Goal: Task Accomplishment & Management: Complete application form

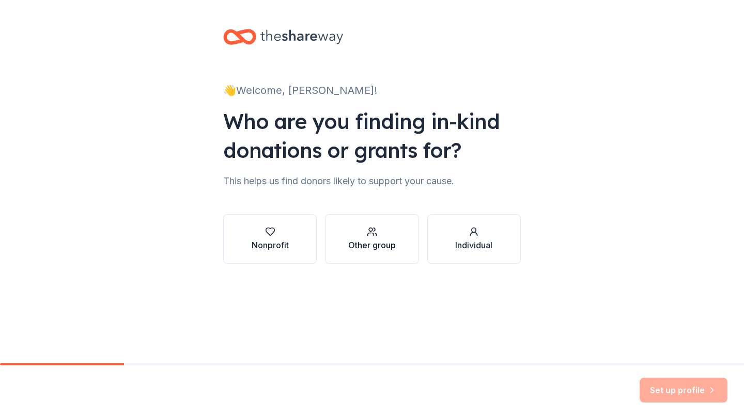
click at [391, 249] on div "Other group" at bounding box center [372, 245] width 48 height 12
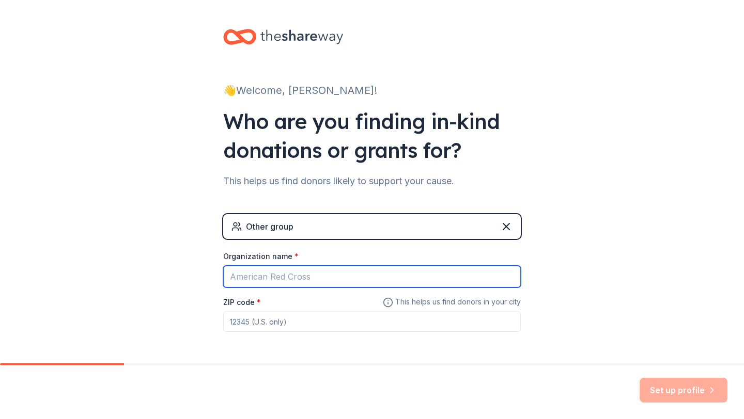
click at [378, 275] on input "Organization name *" at bounding box center [372, 277] width 298 height 22
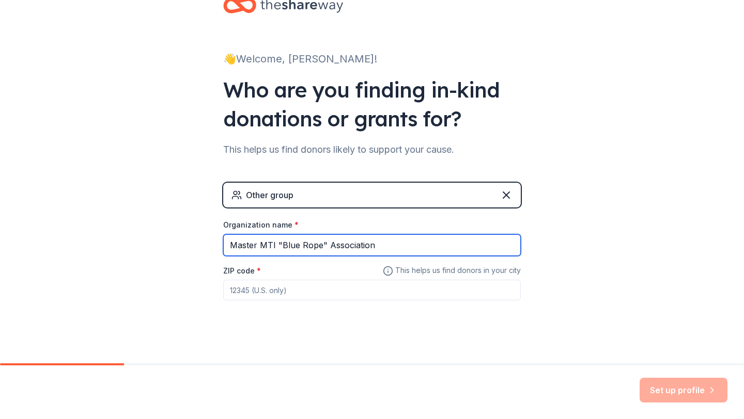
scroll to position [37, 0]
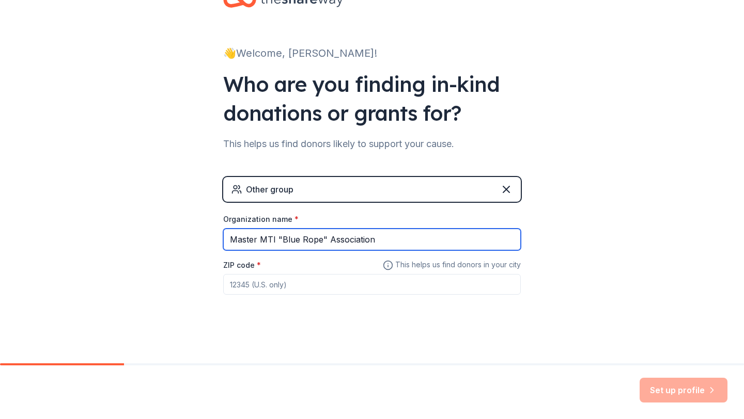
type input "Master MTI "Blue Rope" Association"
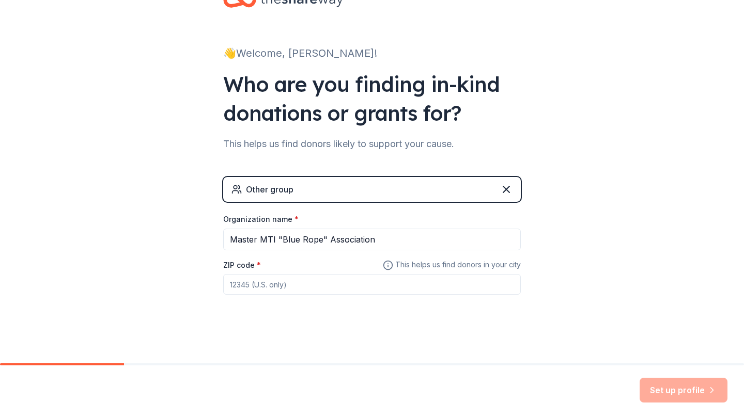
click at [384, 295] on div "Other group Organization name * Master MTI "Blue Rope" Association ZIP code * T…" at bounding box center [372, 246] width 298 height 138
click at [378, 286] on input "ZIP code *" at bounding box center [372, 284] width 298 height 21
type input "78236"
click at [665, 385] on button "Set up profile" at bounding box center [683, 390] width 88 height 25
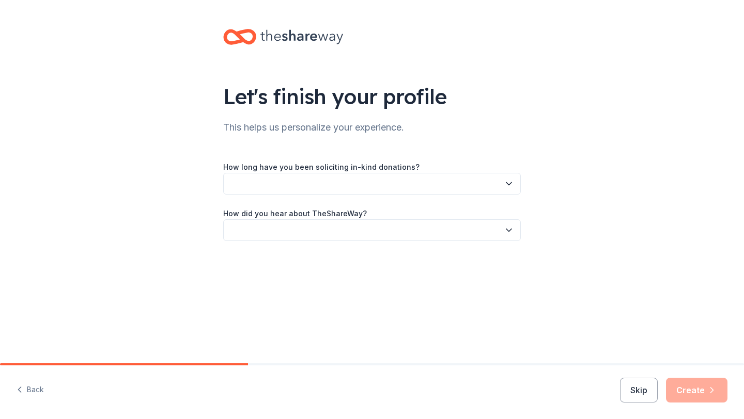
click at [402, 185] on button "button" at bounding box center [372, 184] width 298 height 22
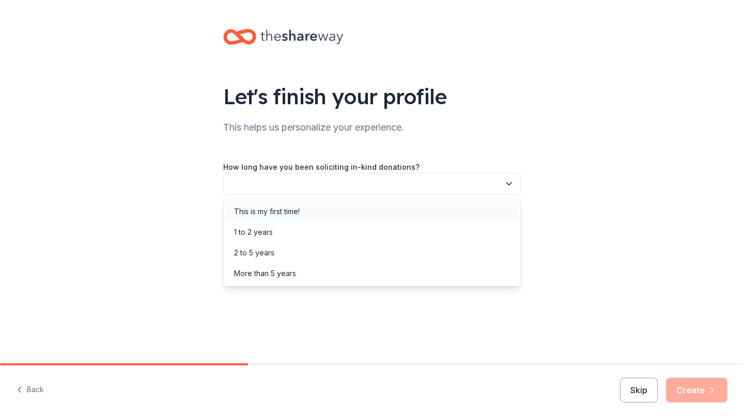
click at [405, 214] on div "This is my first time!" at bounding box center [372, 211] width 292 height 21
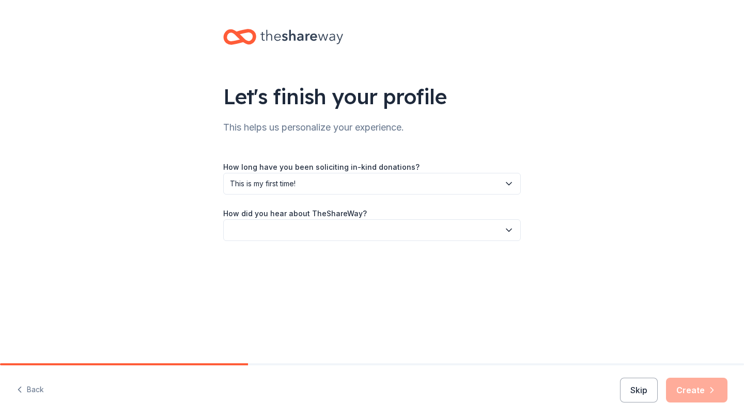
click at [398, 227] on button "button" at bounding box center [372, 231] width 298 height 22
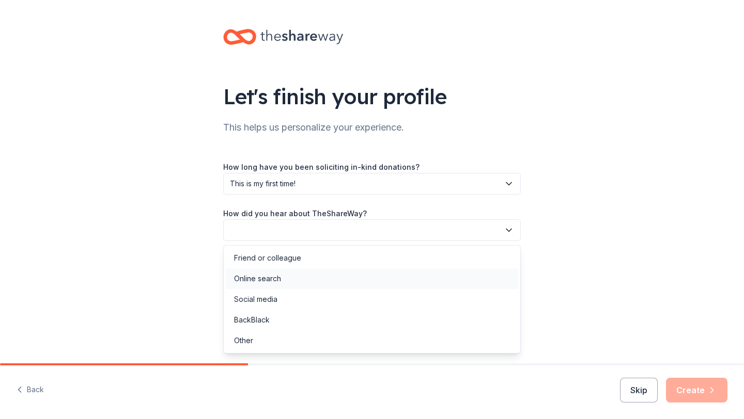
click at [386, 279] on div "Online search" at bounding box center [372, 279] width 292 height 21
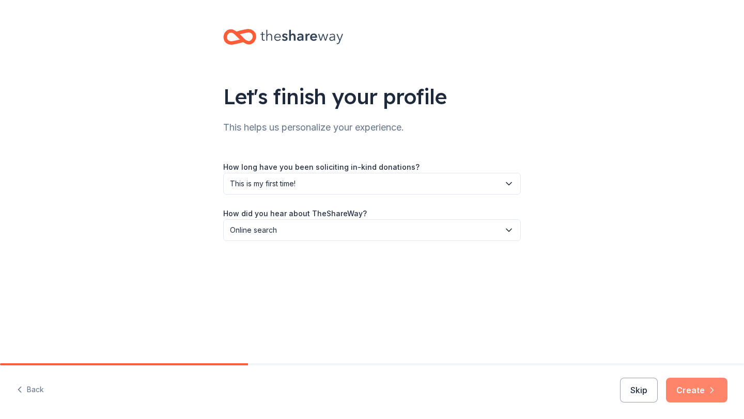
click at [699, 385] on button "Create" at bounding box center [696, 390] width 61 height 25
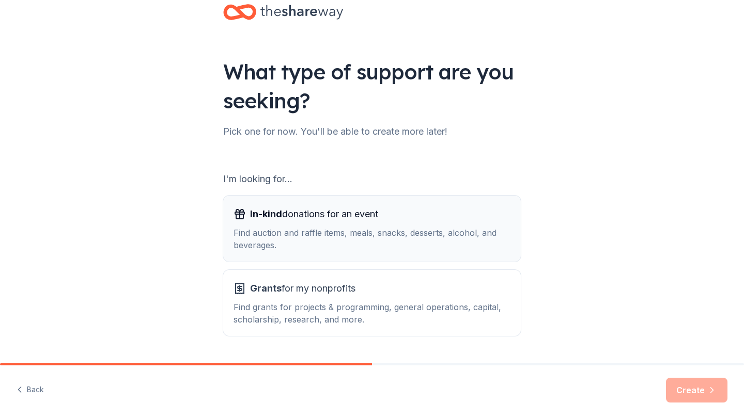
scroll to position [53, 0]
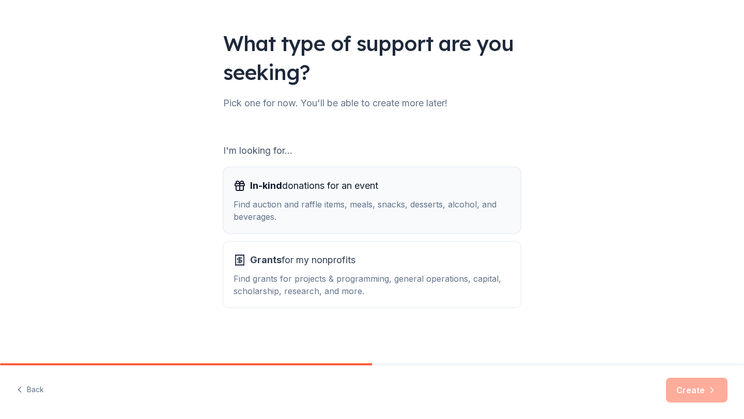
click at [471, 214] on div "Find auction and raffle items, meals, snacks, desserts, alcohol, and beverages." at bounding box center [371, 210] width 277 height 25
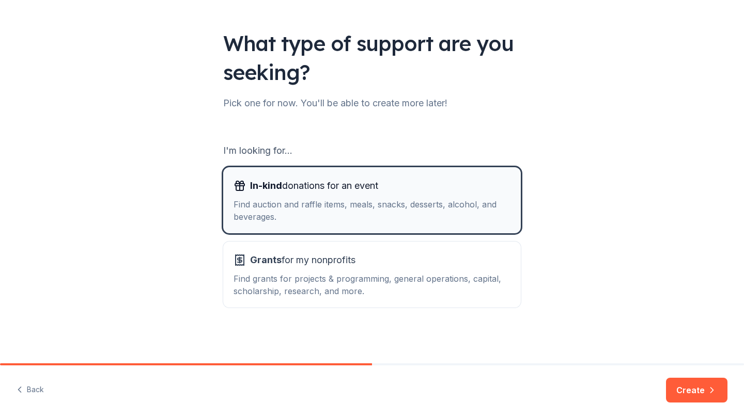
click at [471, 214] on div "Find auction and raffle items, meals, snacks, desserts, alcohol, and beverages." at bounding box center [371, 210] width 277 height 25
click at [689, 384] on button "Create" at bounding box center [696, 390] width 61 height 25
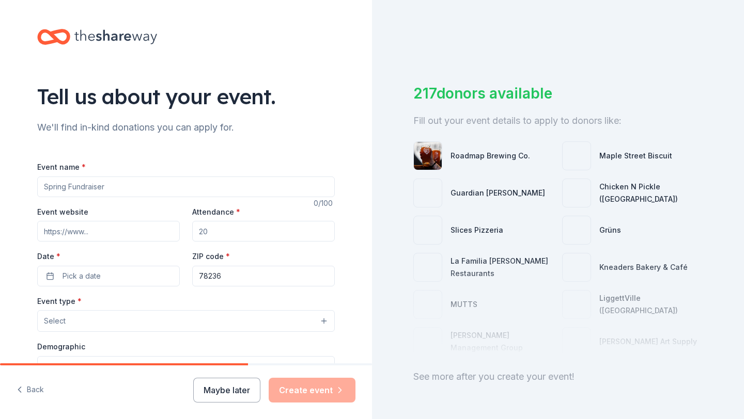
scroll to position [5, 0]
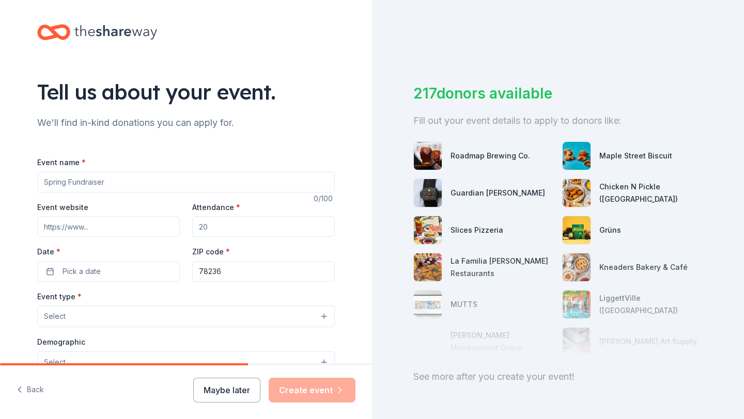
click at [256, 185] on input "Event name *" at bounding box center [186, 182] width 298 height 21
type input "2025 Blue Rope Ball"
click at [256, 231] on input "Attendance *" at bounding box center [263, 226] width 143 height 21
type input "150"
click at [130, 271] on button "Pick a date" at bounding box center [108, 271] width 143 height 21
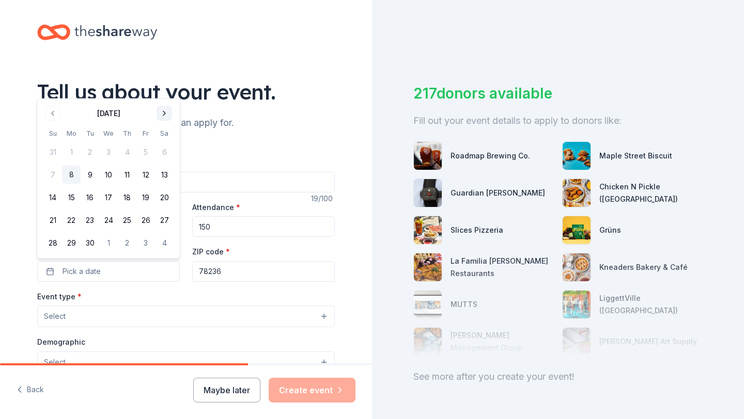
click at [162, 115] on button "Go to next month" at bounding box center [164, 113] width 14 height 14
click at [161, 154] on button "4" at bounding box center [164, 152] width 19 height 19
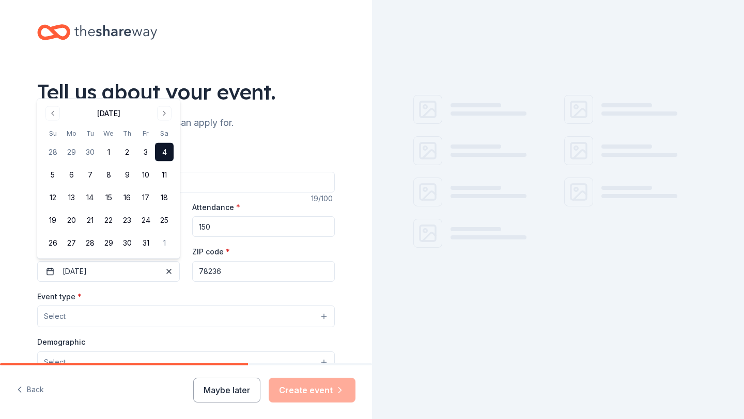
click at [136, 318] on button "Select" at bounding box center [186, 317] width 298 height 22
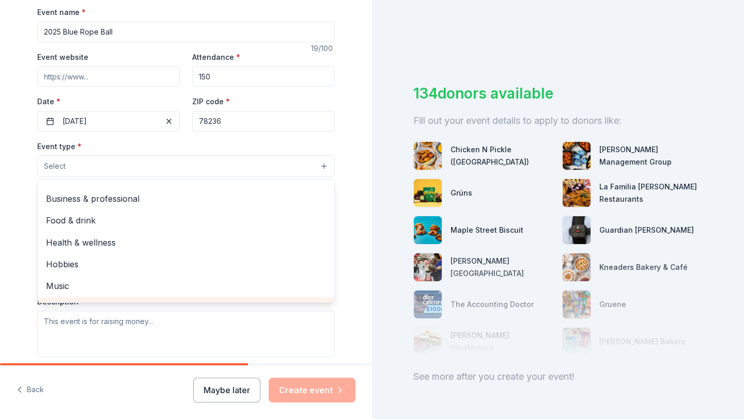
scroll to position [0, 0]
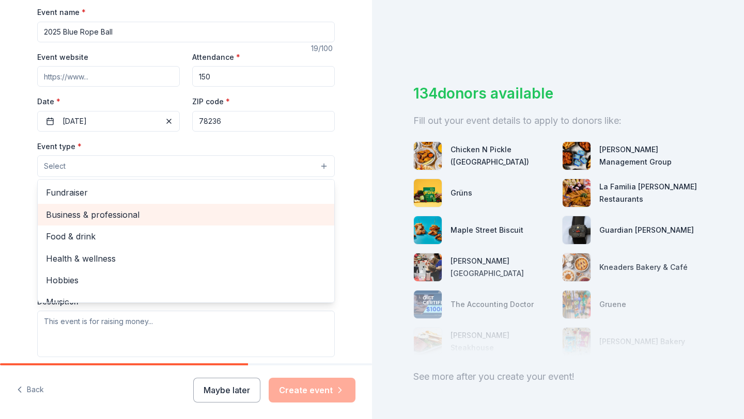
click at [144, 214] on span "Business & professional" at bounding box center [186, 214] width 280 height 13
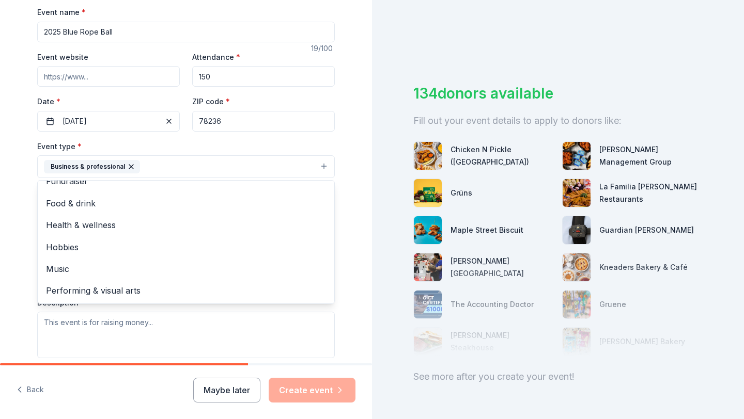
click at [347, 166] on div "Tell us about your event. We'll find in-kind donations you can apply for. Event…" at bounding box center [186, 189] width 331 height 689
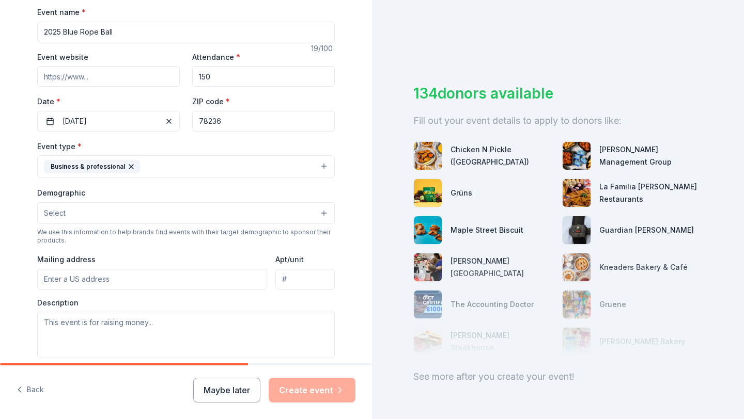
click at [133, 217] on button "Select" at bounding box center [186, 213] width 298 height 22
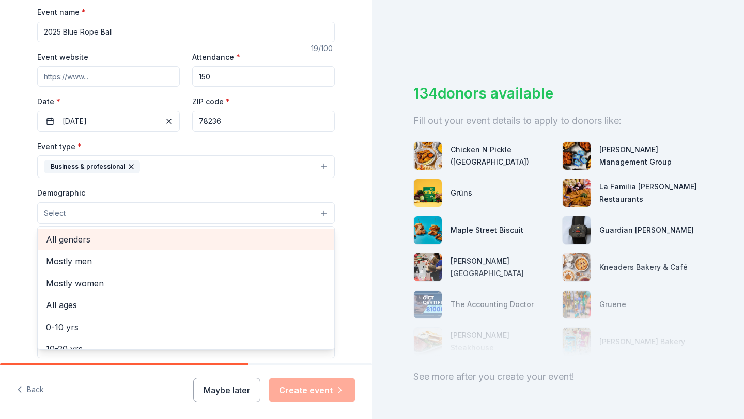
click at [131, 245] on span "All genders" at bounding box center [186, 239] width 280 height 13
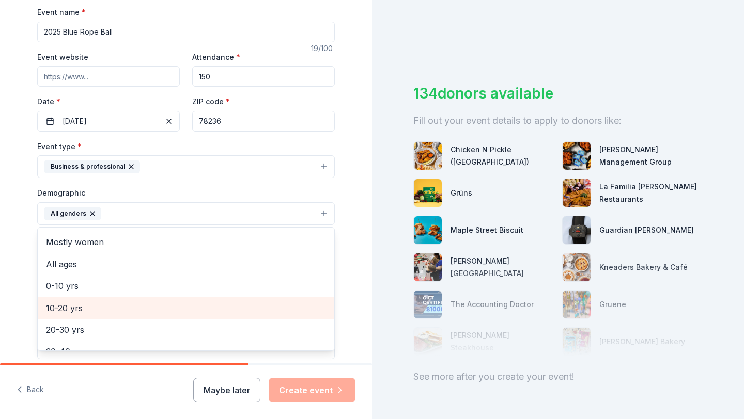
scroll to position [0, 0]
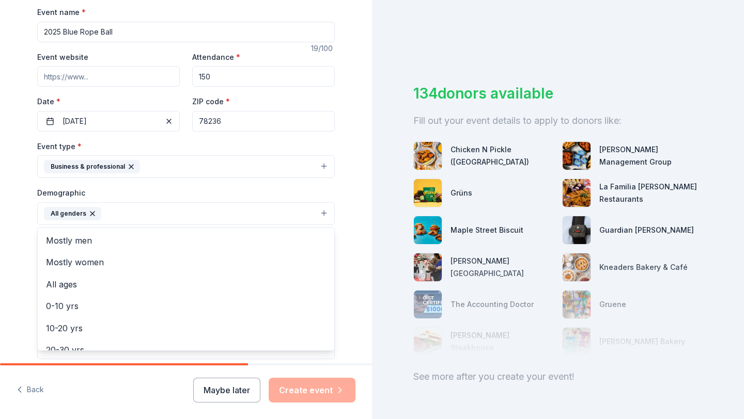
click at [344, 223] on div "Tell us about your event. We'll find in-kind donations you can apply for. Event…" at bounding box center [186, 190] width 331 height 690
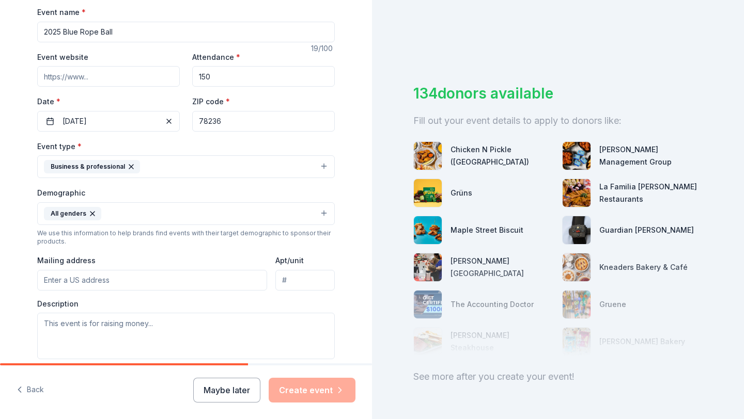
click at [182, 273] on input "Mailing address" at bounding box center [152, 280] width 230 height 21
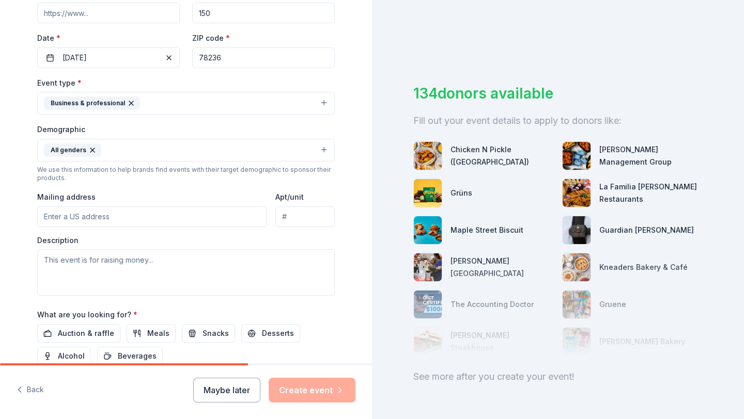
scroll to position [221, 0]
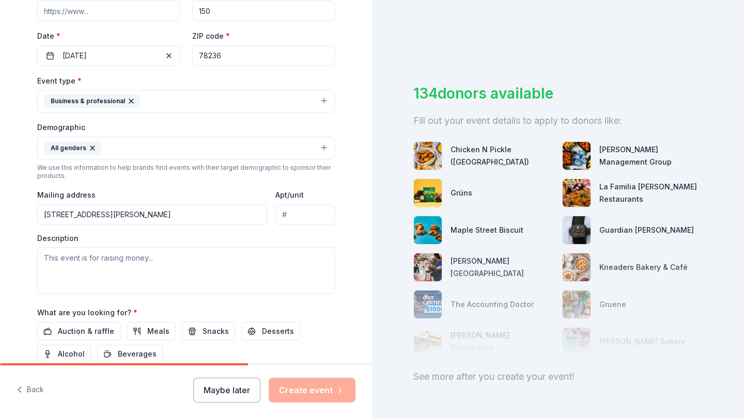
type input "2180 Reese Street, Lackland Air Force Base, TX, 78236"
click at [307, 216] on input "Apt/unit" at bounding box center [304, 215] width 59 height 21
type input "Bldg 1285, 103"
click at [289, 255] on textarea at bounding box center [186, 270] width 298 height 46
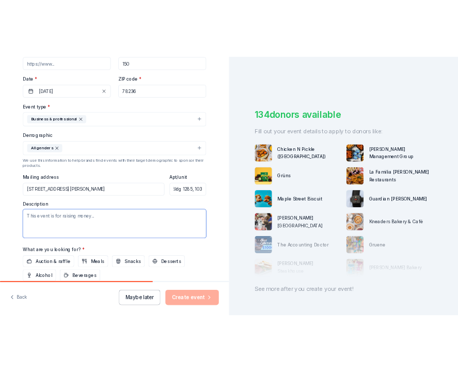
scroll to position [0, 0]
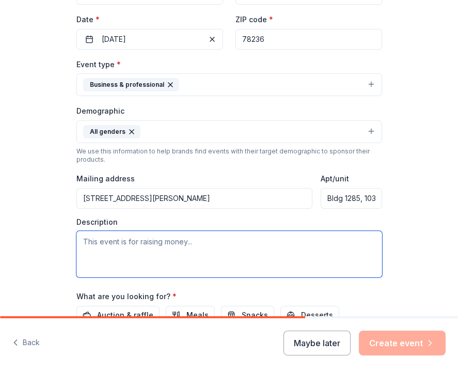
paste textarea "On behalf of the Master Military Training Instructors “Blue Rope” Association, …"
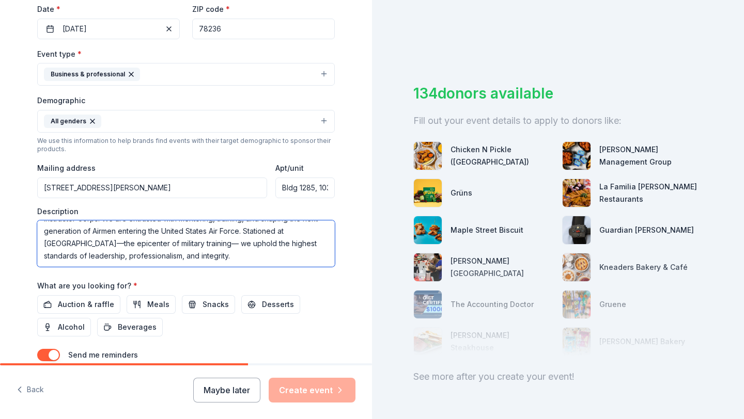
scroll to position [74, 0]
type textarea "On behalf of the Master Military Training Instructors “Blue Rope” Association, …"
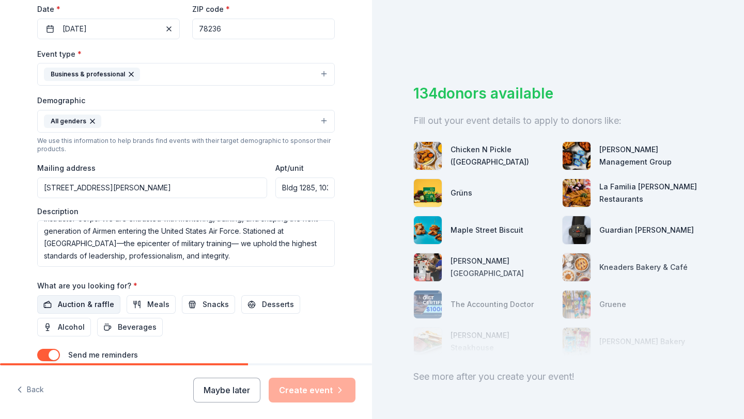
click at [102, 302] on span "Auction & raffle" at bounding box center [86, 305] width 56 height 12
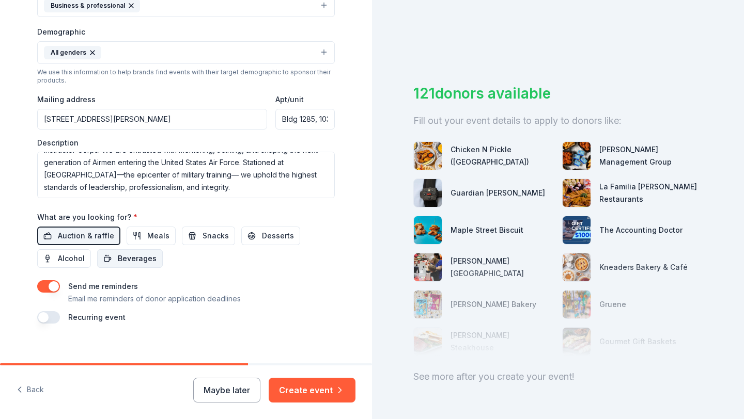
scroll to position [326, 0]
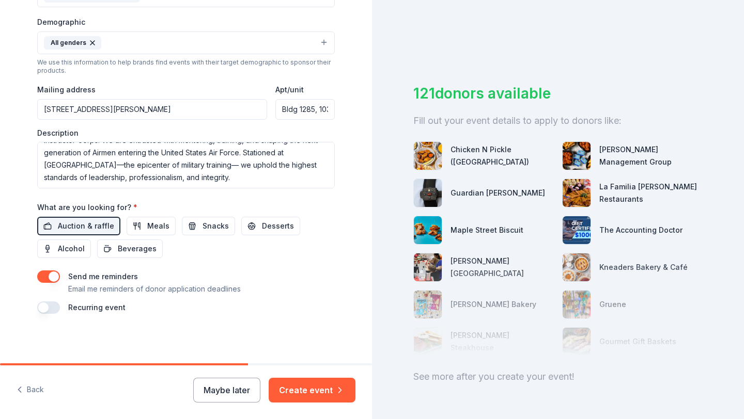
click at [52, 276] on button "button" at bounding box center [48, 277] width 23 height 12
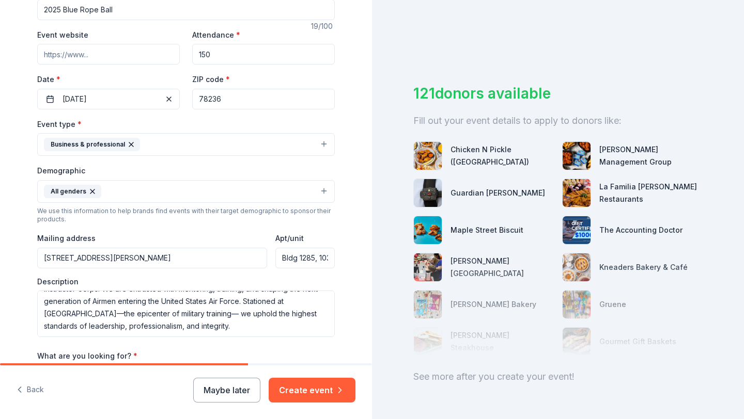
scroll to position [142, 0]
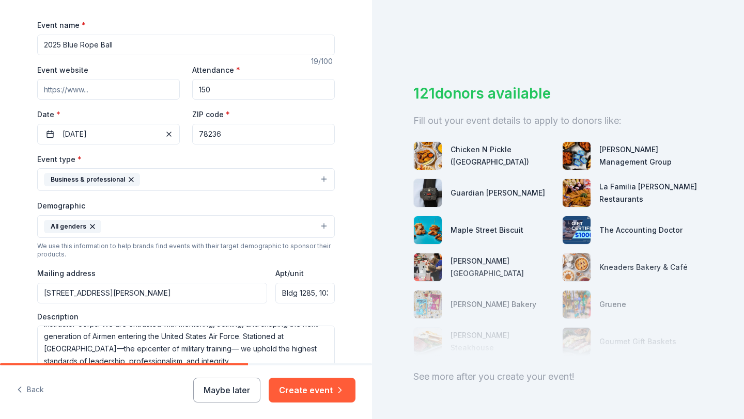
click at [108, 81] on input "Event website" at bounding box center [108, 89] width 143 height 21
paste input "https://www.facebook.com/MMTIBlueRopeAssociation/"
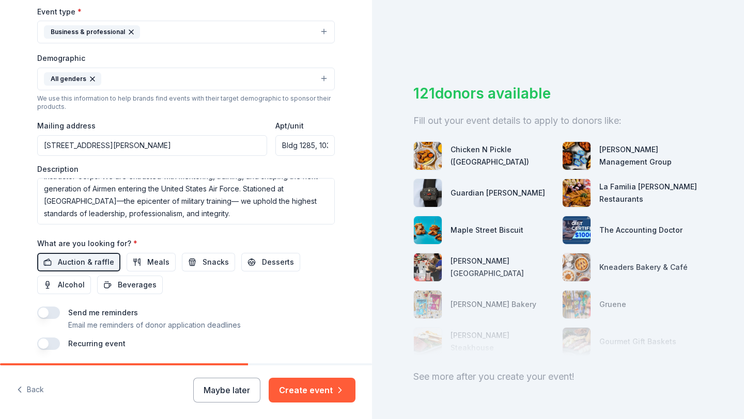
scroll to position [326, 0]
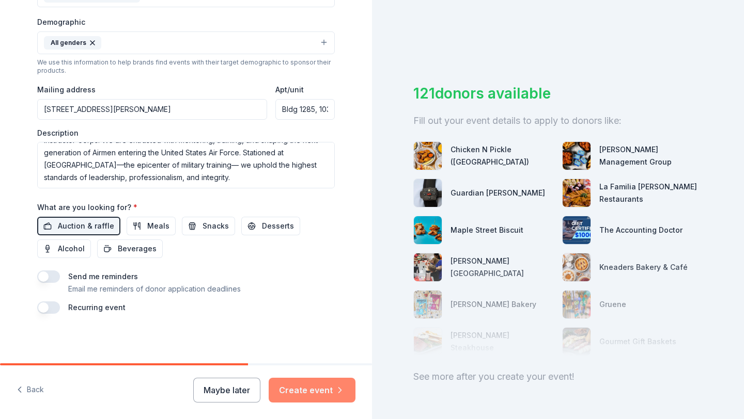
type input "https://www.facebook.com/MMTIBlueRopeAssociation/"
click at [317, 386] on button "Create event" at bounding box center [312, 390] width 87 height 25
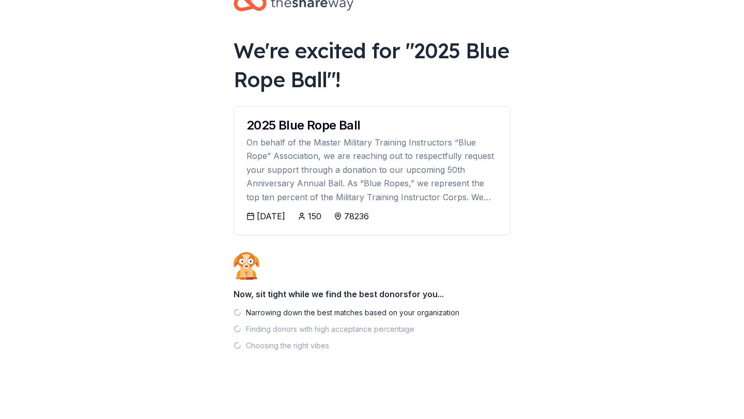
scroll to position [30, 0]
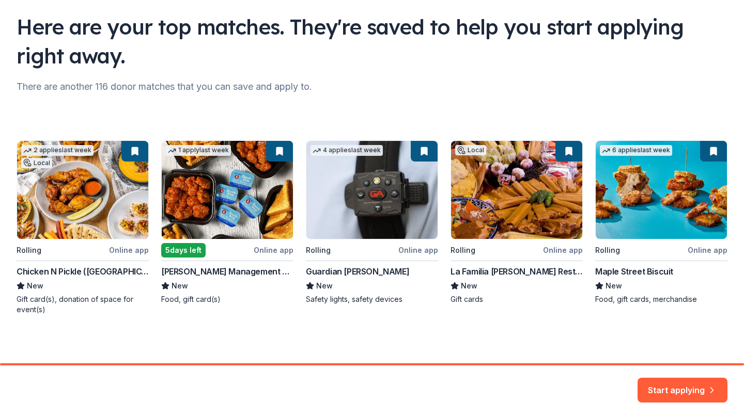
scroll to position [71, 0]
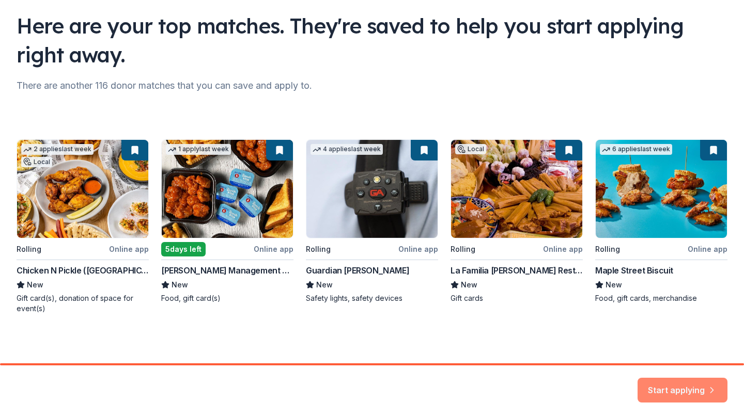
click at [650, 384] on button "Start applying" at bounding box center [682, 384] width 90 height 25
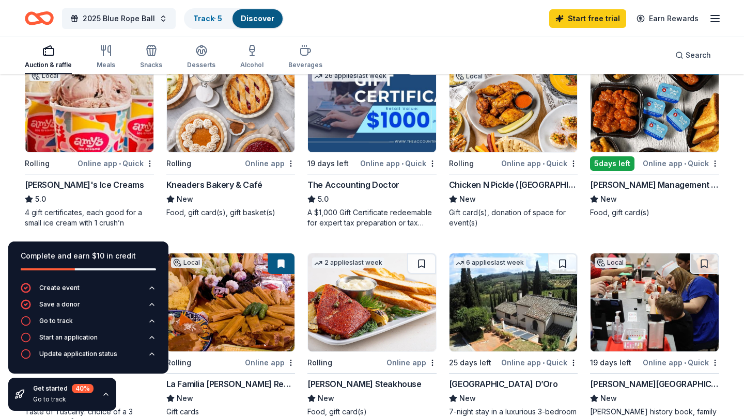
scroll to position [117, 0]
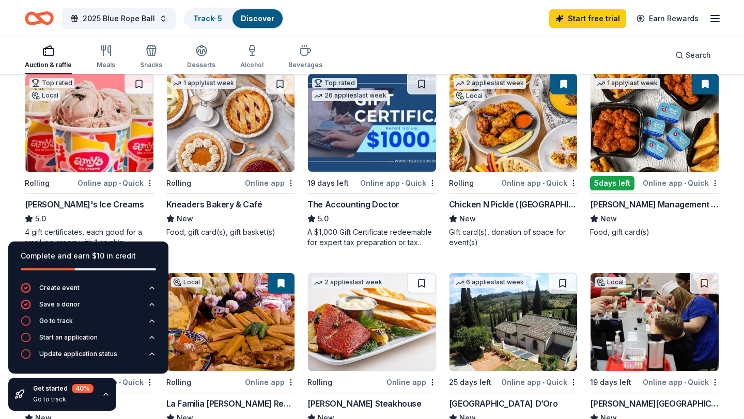
click at [357, 183] on div "19 days left" at bounding box center [332, 183] width 51 height 13
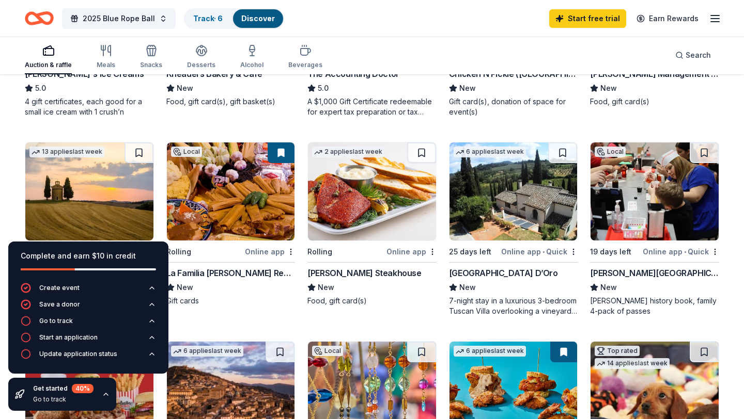
scroll to position [248, 0]
click at [625, 253] on div "19 days left" at bounding box center [610, 251] width 41 height 12
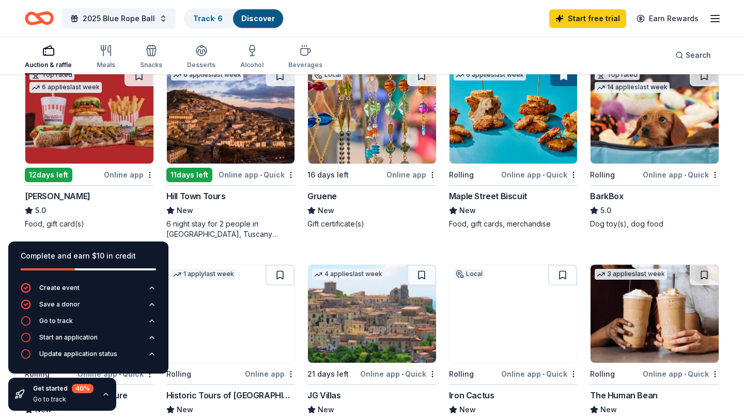
scroll to position [525, 0]
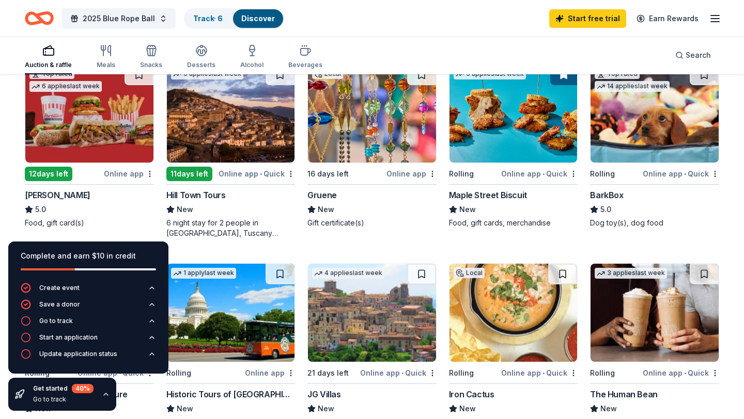
click at [495, 196] on div "Maple Street Biscuit" at bounding box center [488, 195] width 78 height 12
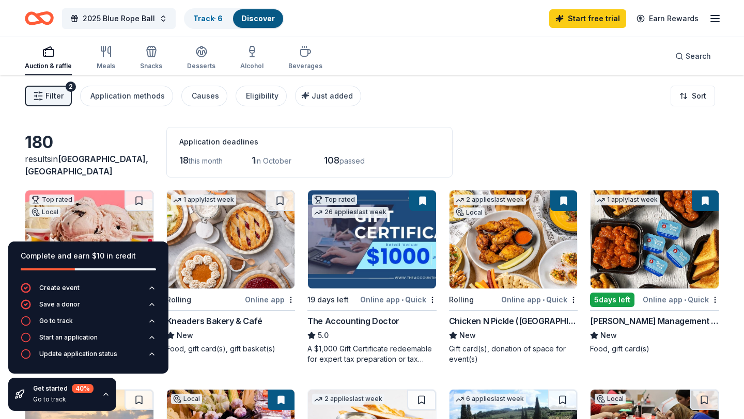
scroll to position [15, 0]
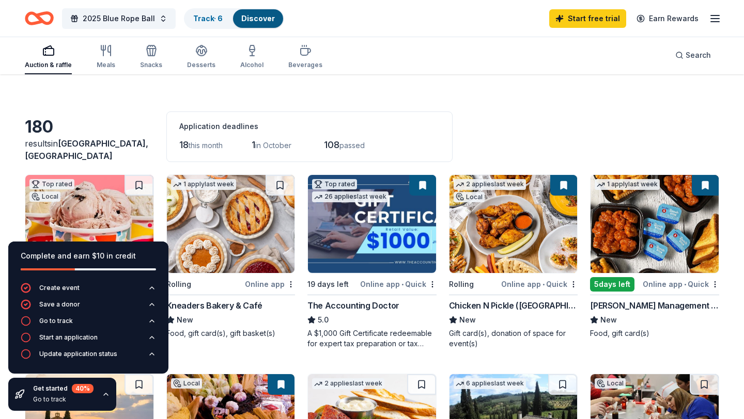
click at [102, 399] on div "Get started 40 % Go to track" at bounding box center [62, 394] width 108 height 33
click at [106, 396] on icon "button" at bounding box center [106, 395] width 8 height 8
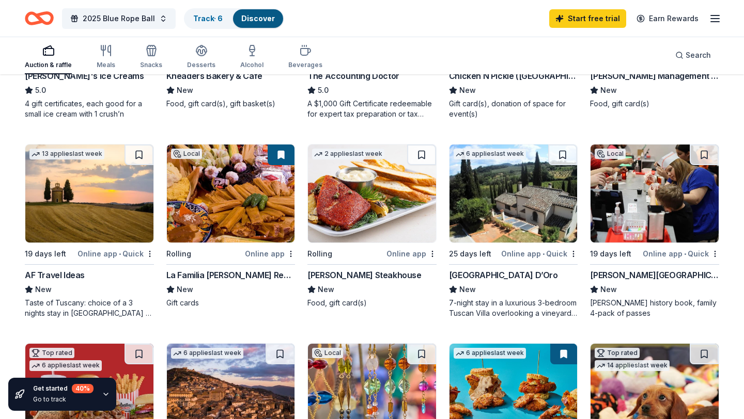
scroll to position [0, 0]
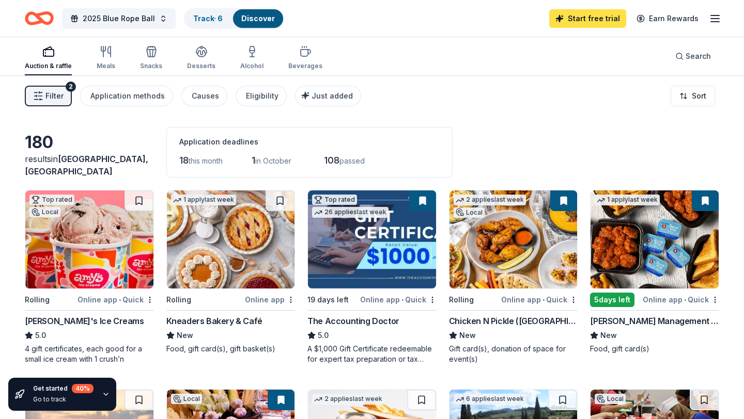
click at [578, 21] on link "Start free trial" at bounding box center [587, 18] width 77 height 19
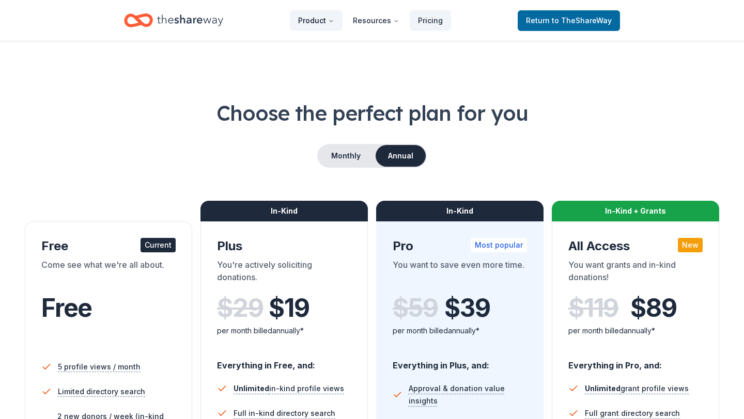
click at [331, 25] on button "Product" at bounding box center [316, 20] width 53 height 21
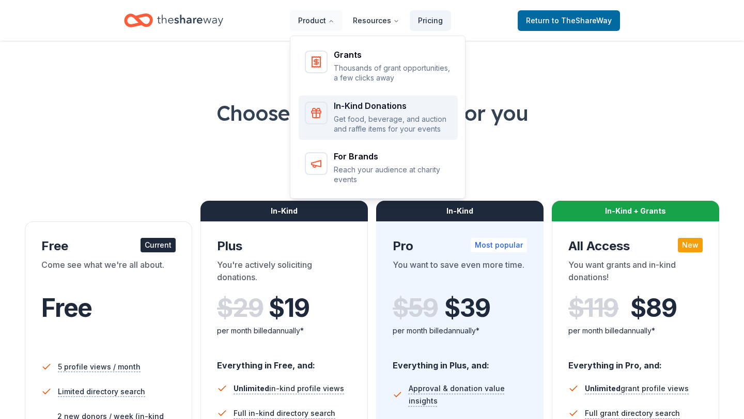
click at [338, 117] on p "Get food, beverage, and auction and raffle items for your events" at bounding box center [393, 124] width 118 height 20
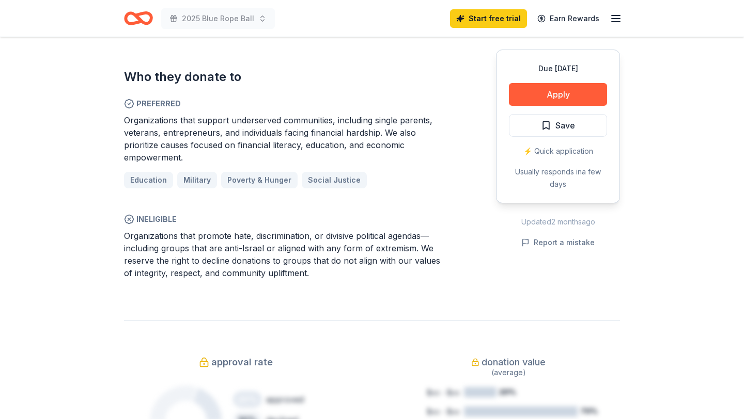
scroll to position [476, 0]
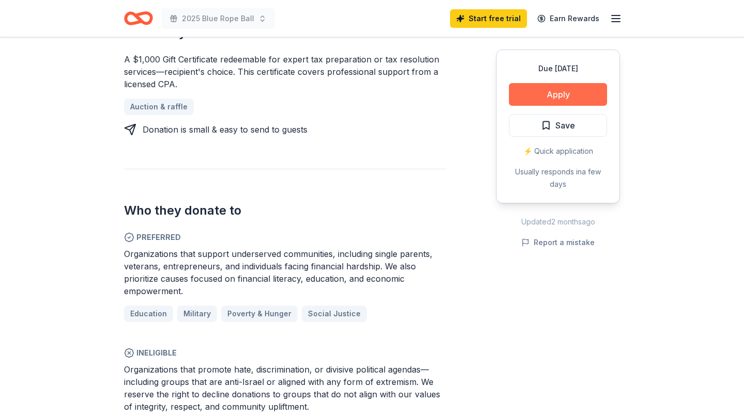
click at [548, 97] on button "Apply" at bounding box center [558, 94] width 98 height 23
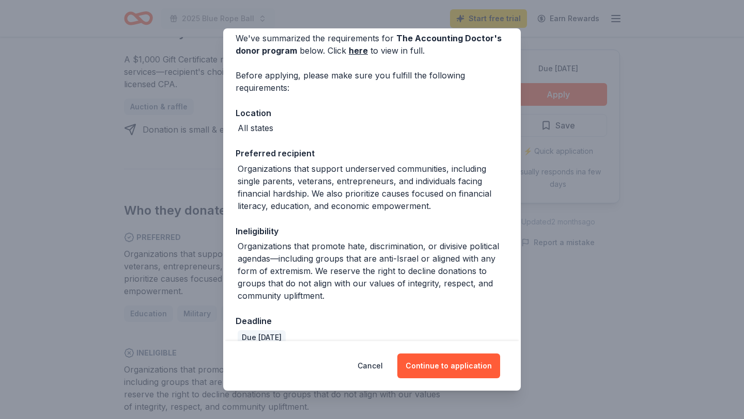
scroll to position [62, 0]
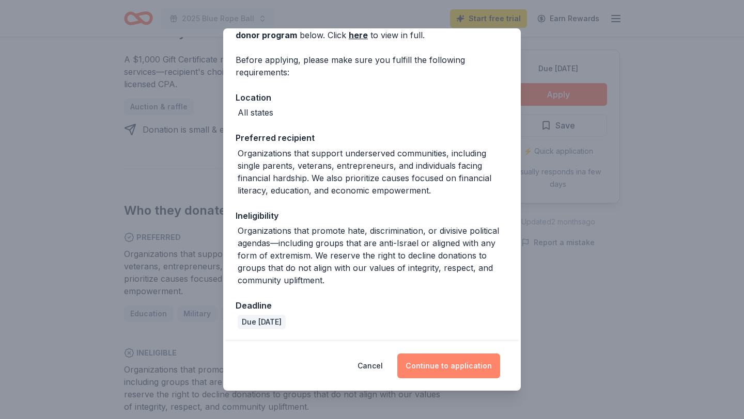
click at [429, 364] on button "Continue to application" at bounding box center [448, 366] width 103 height 25
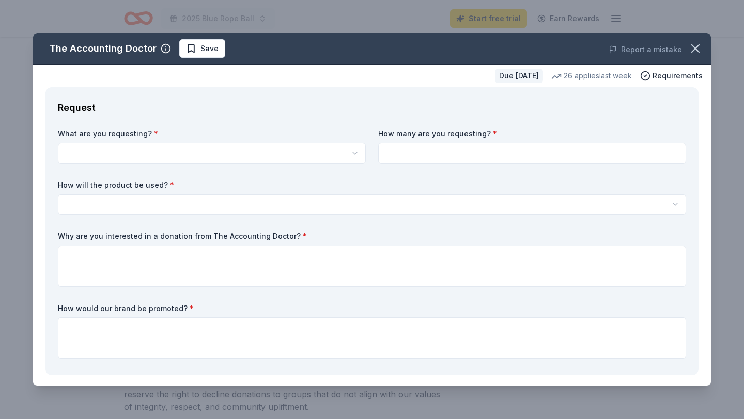
scroll to position [0, 0]
click at [255, 149] on html "2025 Blue Rope Ball Start free trial Earn Rewards Due in 19 days Share The Acco…" at bounding box center [372, 209] width 744 height 419
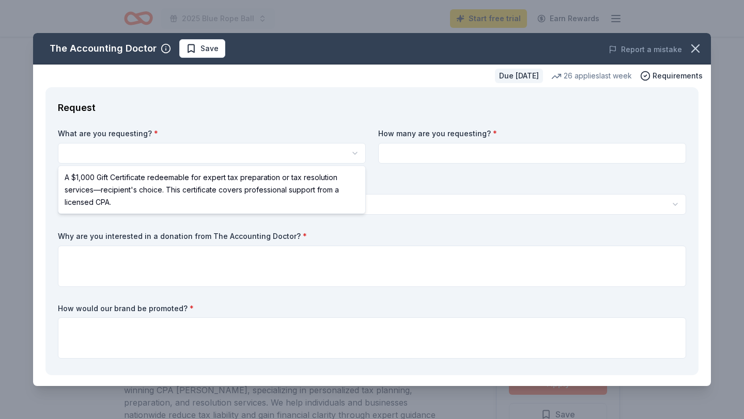
select select "A $1,000 Gift Certificate redeemable for expert tax preparation or tax resoluti…"
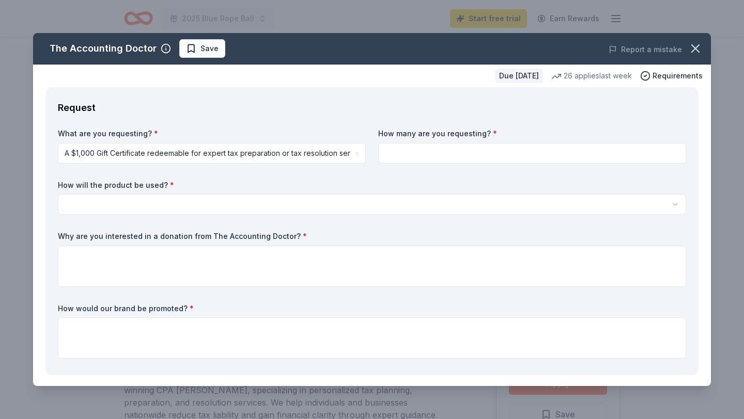
click at [401, 149] on input at bounding box center [532, 153] width 308 height 21
type input "1"
click at [313, 215] on div "What are you requesting? * A $1,000 Gift Certificate redeemable for expert tax …" at bounding box center [372, 246] width 628 height 235
click at [452, 152] on input "1" at bounding box center [532, 153] width 308 height 21
type input "2"
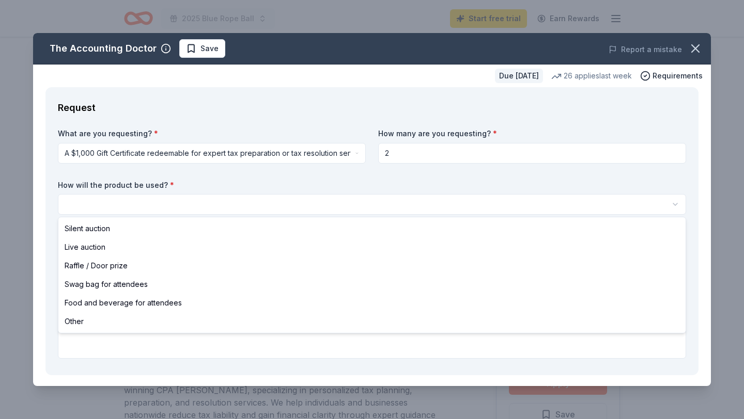
click at [416, 195] on html "2025 Blue Rope Ball Start free trial Earn Rewards Due in 19 days Share The Acco…" at bounding box center [372, 209] width 744 height 419
select select "raffleDoorPrize"
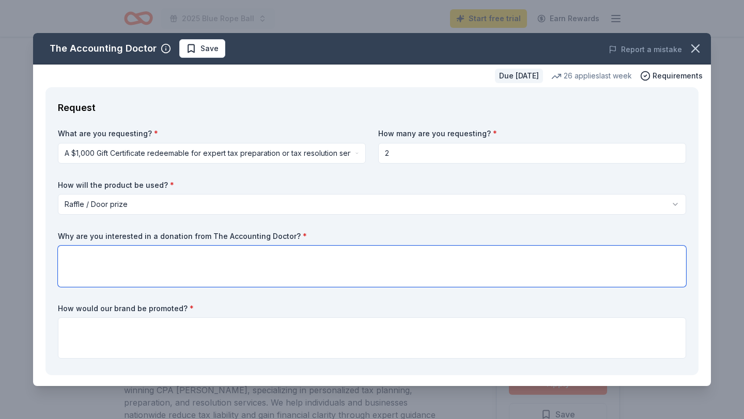
click at [321, 259] on textarea at bounding box center [372, 266] width 628 height 41
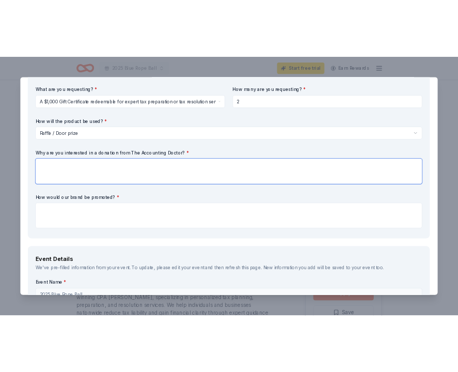
scroll to position [83, 0]
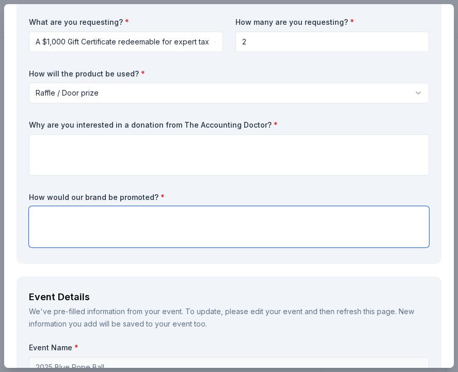
click at [214, 216] on textarea at bounding box center [229, 226] width 400 height 41
paste textarea "All donors will be acknowledged during the event, with heartfelt thanks during …"
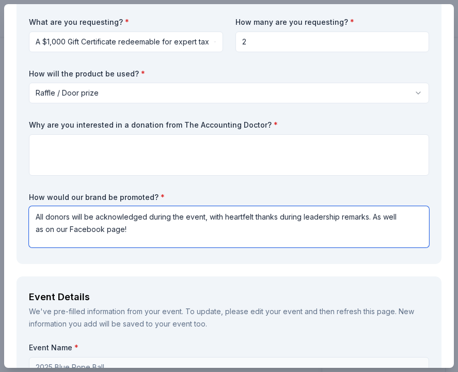
type textarea "All donors will be acknowledged during the event, with heartfelt thanks during …"
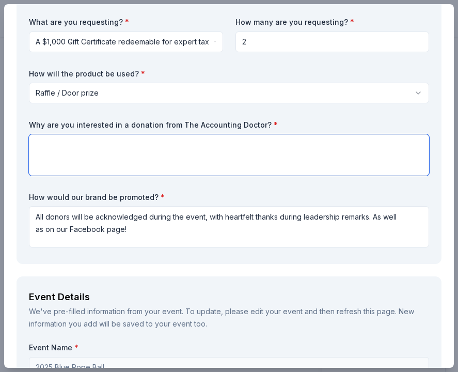
click at [160, 158] on textarea at bounding box center [229, 154] width 400 height 41
paste textarea "Your generous donation will support our Annual Ball, highlighted through a raff…"
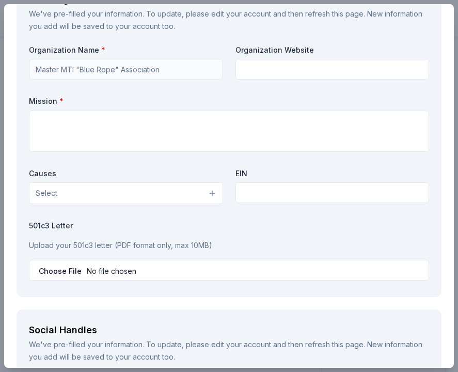
scroll to position [965, 0]
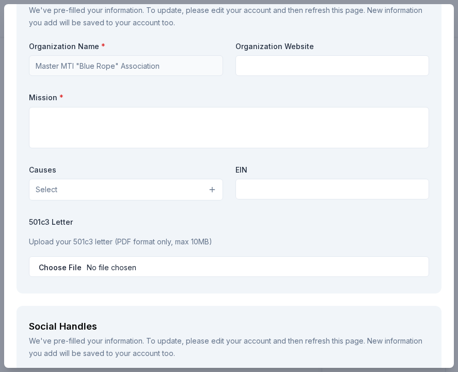
type textarea "Your generous donation will support our Annual Ball, highlighted through a raff…"
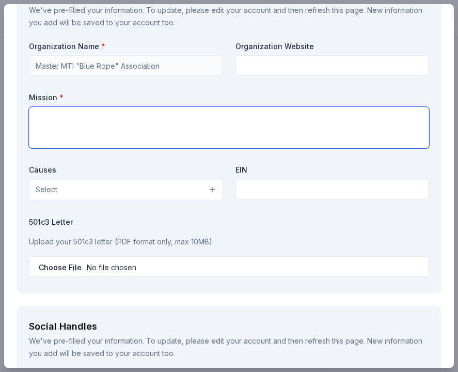
click at [264, 116] on textarea at bounding box center [229, 127] width 400 height 41
paste textarea "As “Blue Ropes,” we represent the top ten percent of the Military Training Inst…"
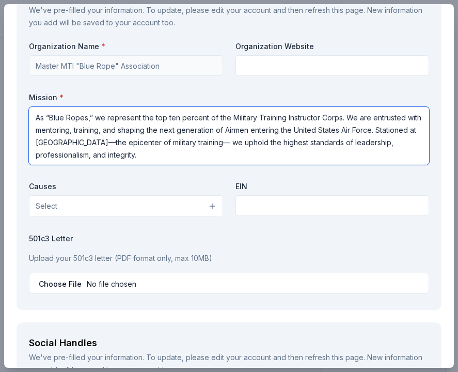
type textarea "As “Blue Ropes,” we represent the top ten percent of the Military Training Inst…"
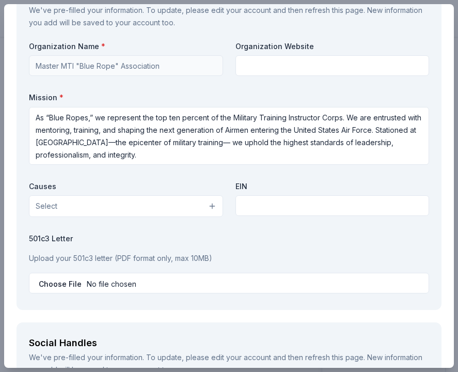
click at [165, 201] on button "Select" at bounding box center [126, 206] width 194 height 22
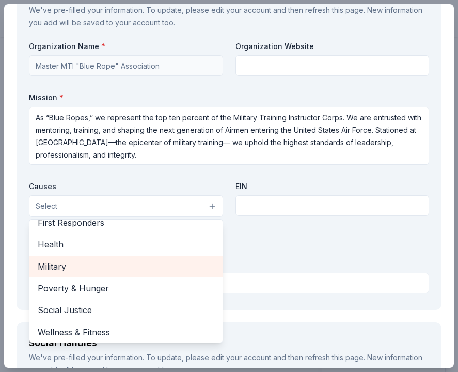
click at [150, 269] on span "Military" at bounding box center [126, 266] width 177 height 13
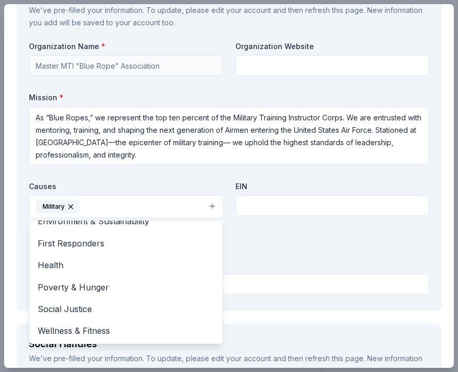
click at [259, 204] on div "Organization Name * Master MTI "Blue Rope" Association Organization Website Mis…" at bounding box center [229, 169] width 400 height 257
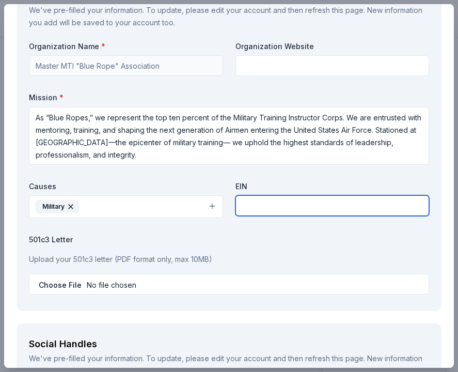
click at [259, 204] on input "text" at bounding box center [333, 205] width 194 height 21
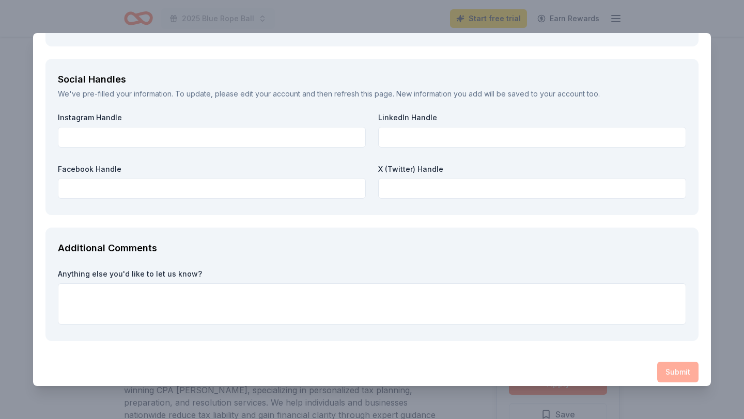
scroll to position [1230, 0]
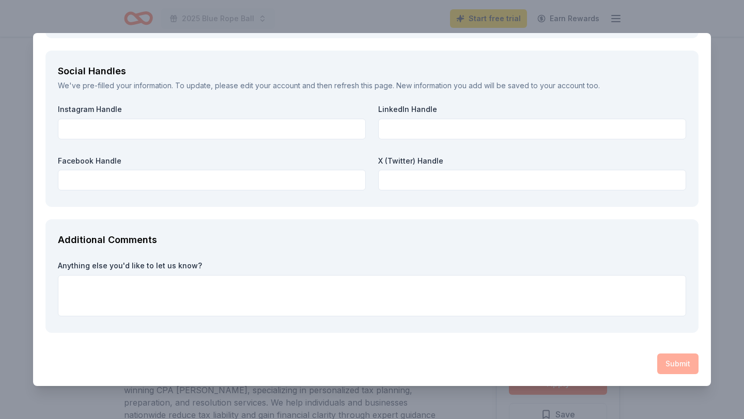
type input "61-1509494"
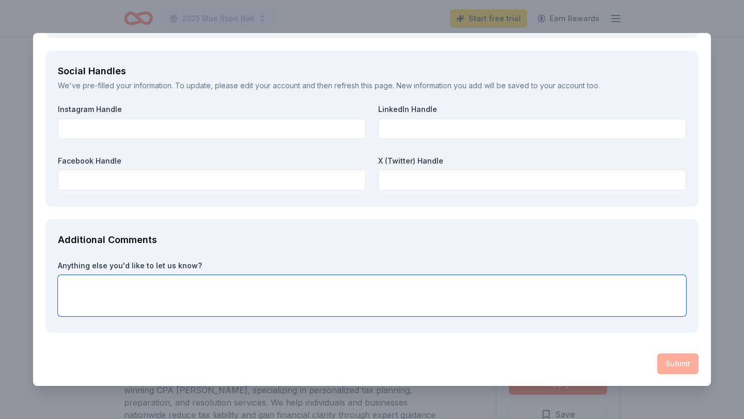
click at [595, 310] on textarea at bounding box center [372, 295] width 628 height 41
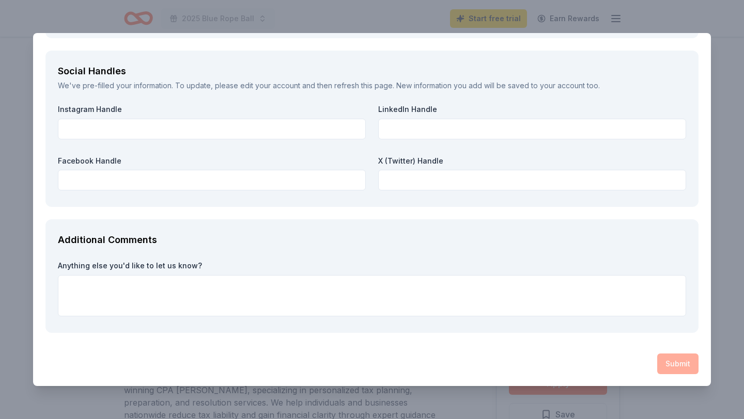
click at [498, 259] on div "Additional Comments Anything else you'd like to let us know?" at bounding box center [371, 277] width 653 height 114
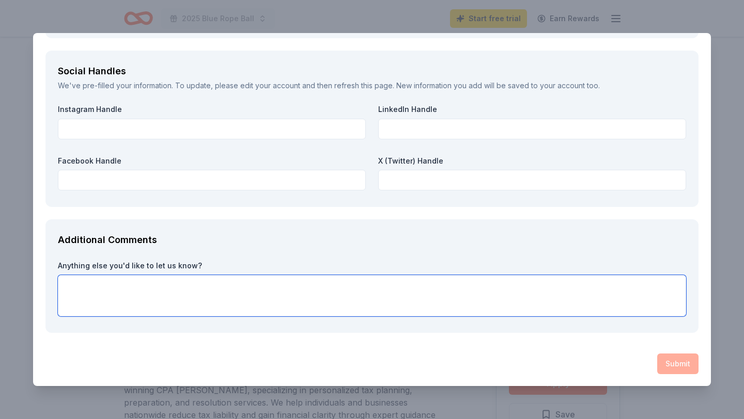
click at [489, 279] on textarea at bounding box center [372, 295] width 628 height 41
type textarea "Any donations are appreciated."
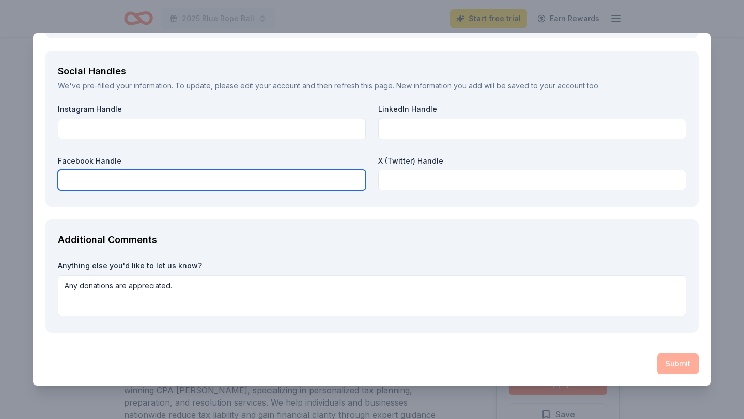
click at [324, 182] on input "text" at bounding box center [212, 180] width 308 height 21
paste input "https://www.facebook.com/MMTIBlueRopeAssociation/"
type input "https://www.facebook.com/MMTIBlueRopeAssociation/"
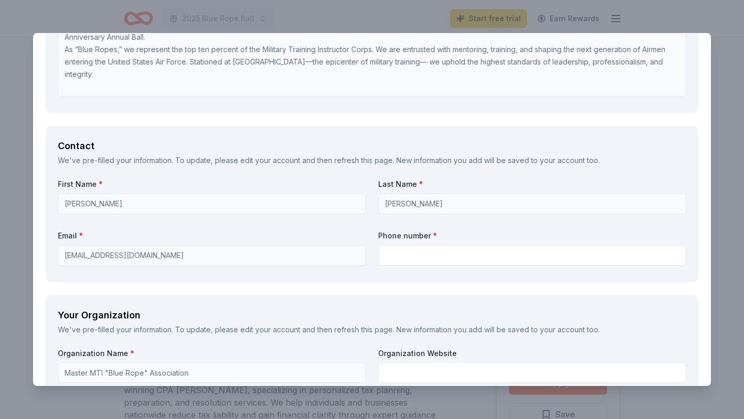
scroll to position [654, 0]
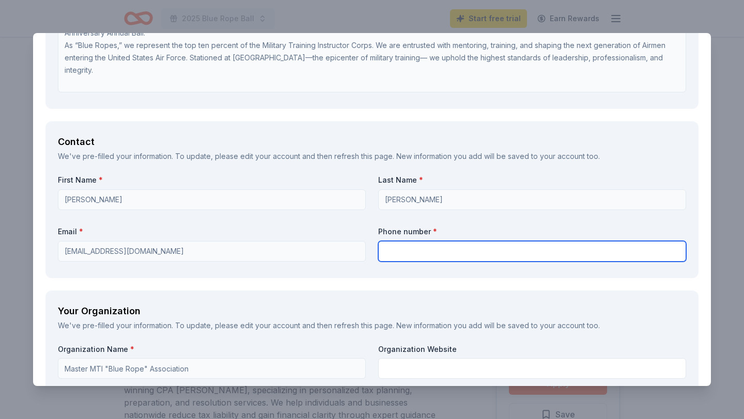
click at [516, 256] on input "text" at bounding box center [532, 251] width 308 height 21
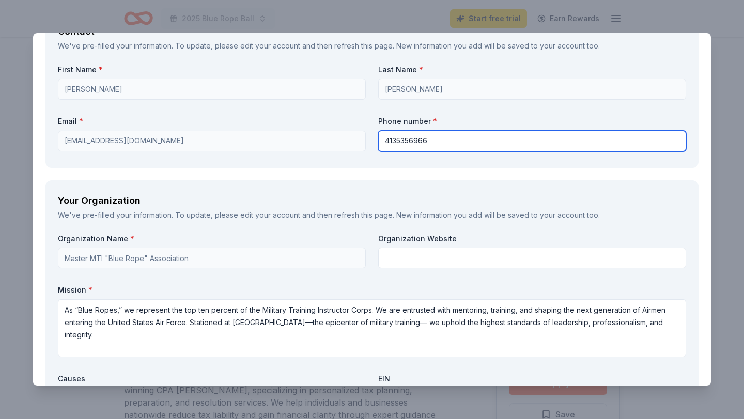
scroll to position [1230, 0]
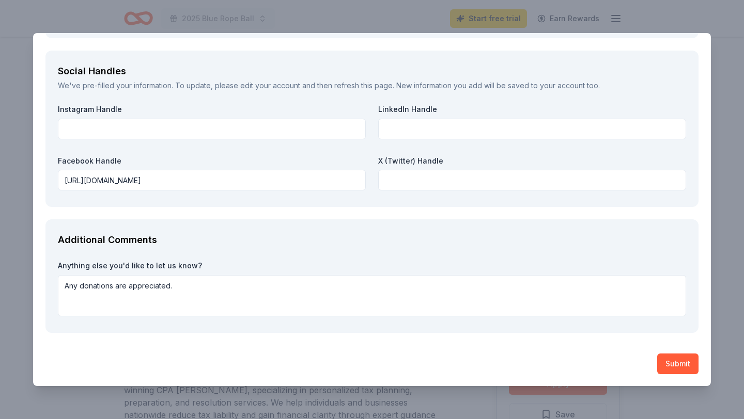
type input "4135356966"
click at [680, 365] on button "Submit" at bounding box center [677, 364] width 41 height 21
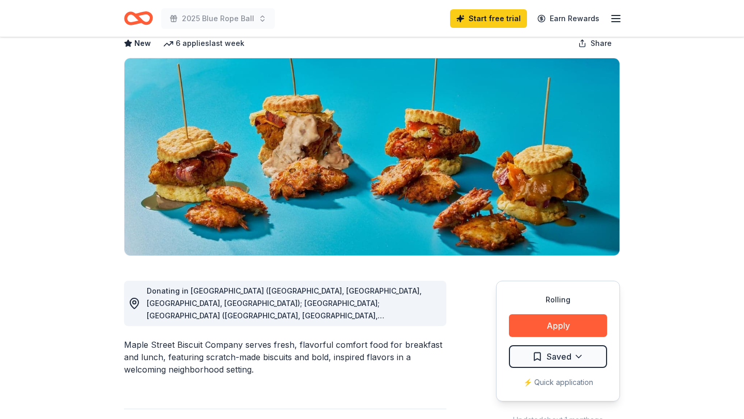
scroll to position [76, 0]
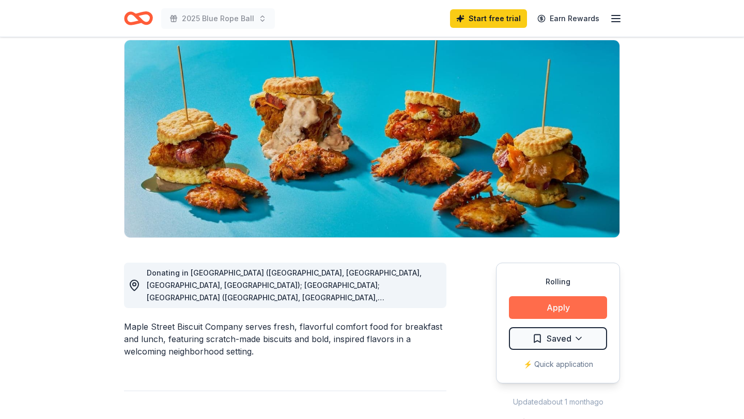
click at [531, 314] on button "Apply" at bounding box center [558, 308] width 98 height 23
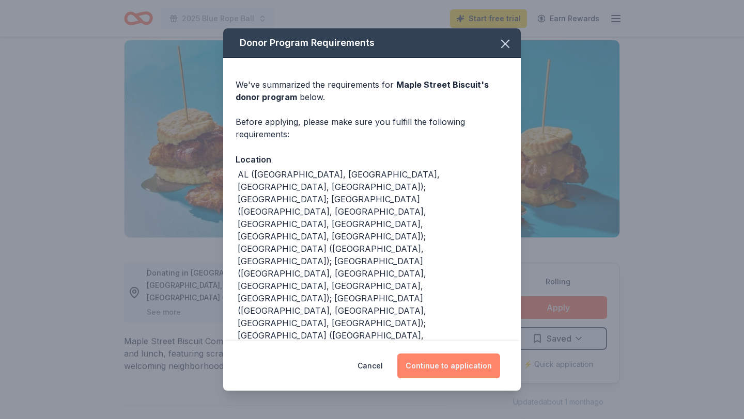
click at [444, 362] on button "Continue to application" at bounding box center [448, 366] width 103 height 25
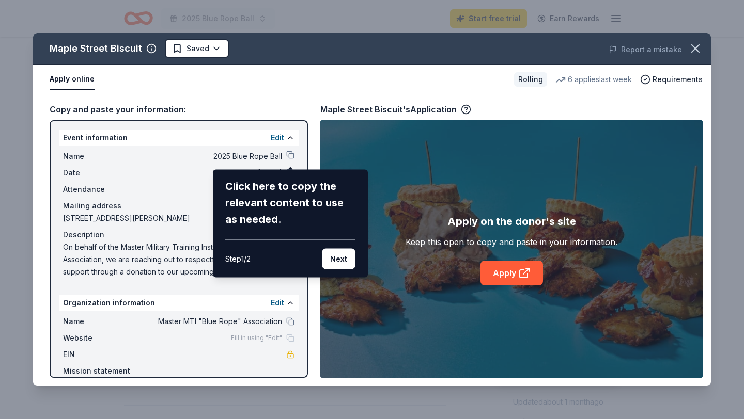
click at [290, 156] on div "Maple Street Biscuit Saved Report a mistake Apply online Rolling 6 applies last…" at bounding box center [372, 209] width 678 height 353
click at [341, 258] on button "Next" at bounding box center [339, 259] width 34 height 21
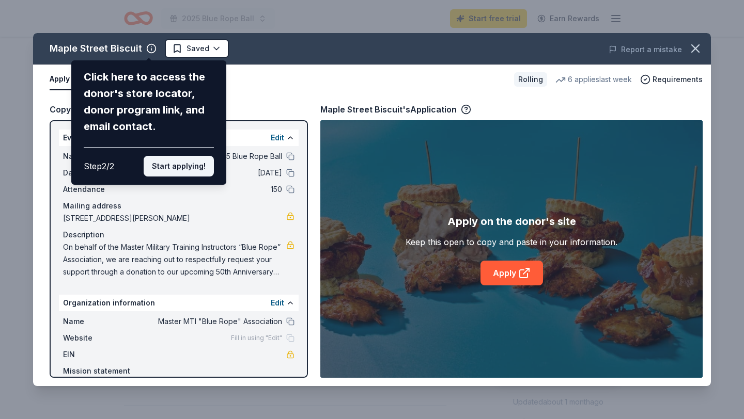
click at [196, 158] on button "Start applying!" at bounding box center [179, 166] width 70 height 21
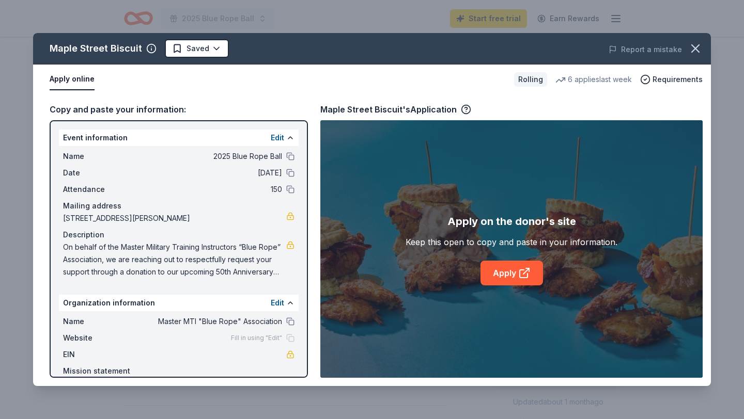
click at [288, 158] on div "Maple Street Biscuit Saved Report a mistake Apply online Rolling 6 applies last…" at bounding box center [372, 209] width 678 height 353
click at [289, 158] on div "Maple Street Biscuit Saved Report a mistake Apply online Rolling 6 applies last…" at bounding box center [372, 209] width 678 height 353
click at [291, 152] on button at bounding box center [290, 156] width 8 height 8
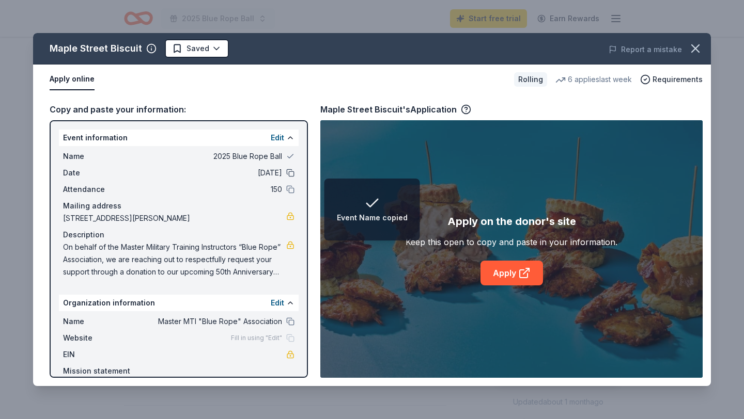
click at [289, 170] on button at bounding box center [290, 173] width 8 height 8
click at [289, 190] on button at bounding box center [290, 189] width 8 height 8
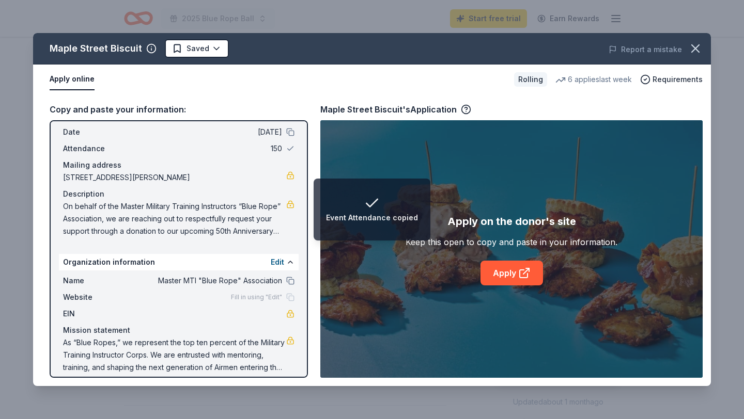
scroll to position [63, 0]
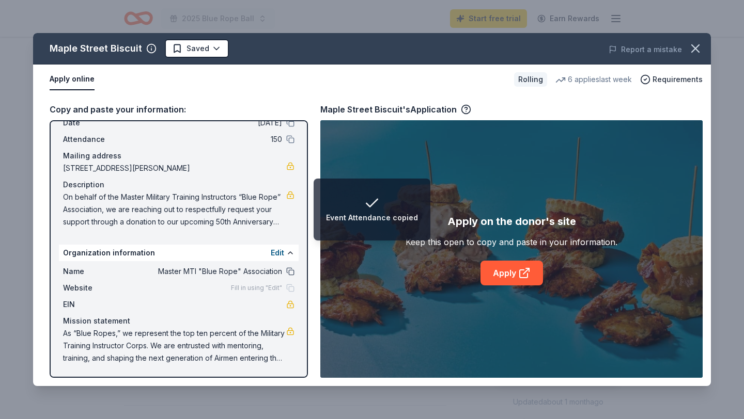
click at [293, 273] on button at bounding box center [290, 272] width 8 height 8
click at [290, 290] on div "Fill in using "Edit"" at bounding box center [263, 288] width 64 height 8
click at [517, 270] on link "Apply" at bounding box center [511, 273] width 63 height 25
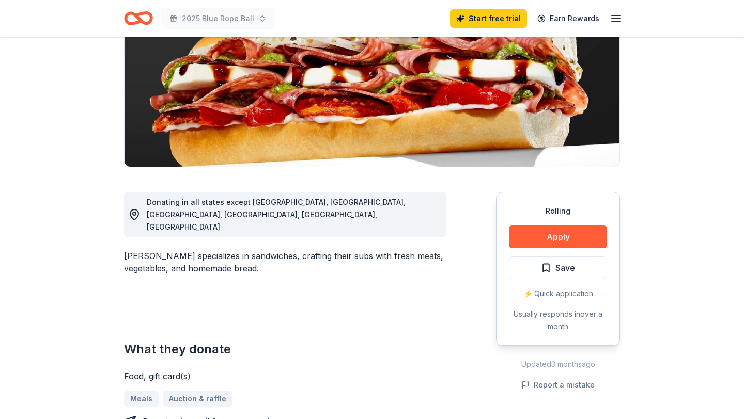
scroll to position [164, 0]
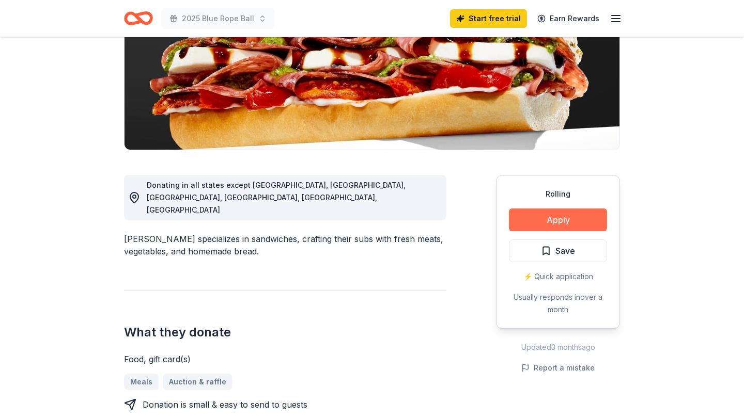
click at [543, 223] on button "Apply" at bounding box center [558, 220] width 98 height 23
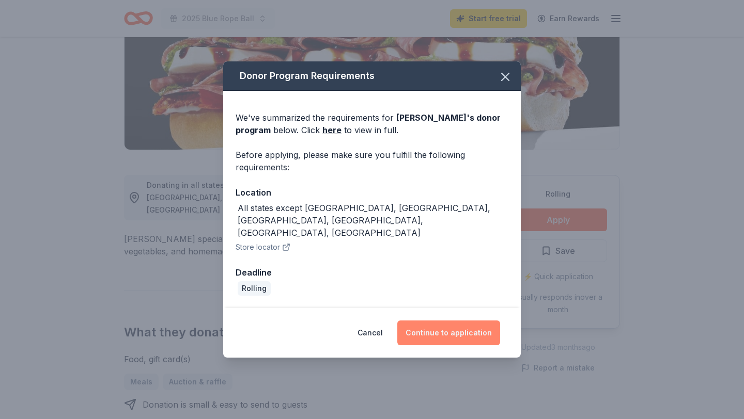
click at [452, 323] on button "Continue to application" at bounding box center [448, 333] width 103 height 25
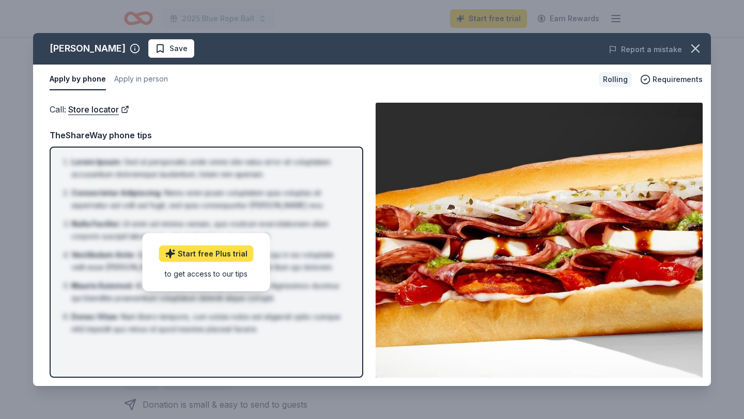
click at [229, 256] on link "Start free Plus trial" at bounding box center [206, 253] width 95 height 17
click at [705, 58] on span at bounding box center [695, 48] width 23 height 23
click at [696, 53] on icon "button" at bounding box center [695, 48] width 14 height 14
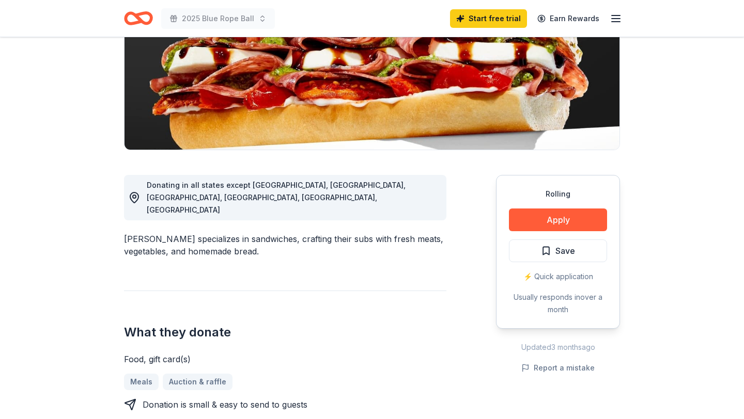
scroll to position [0, 0]
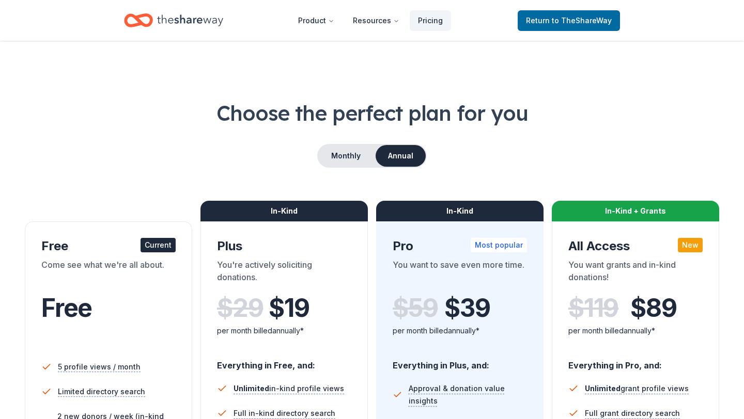
scroll to position [30, 0]
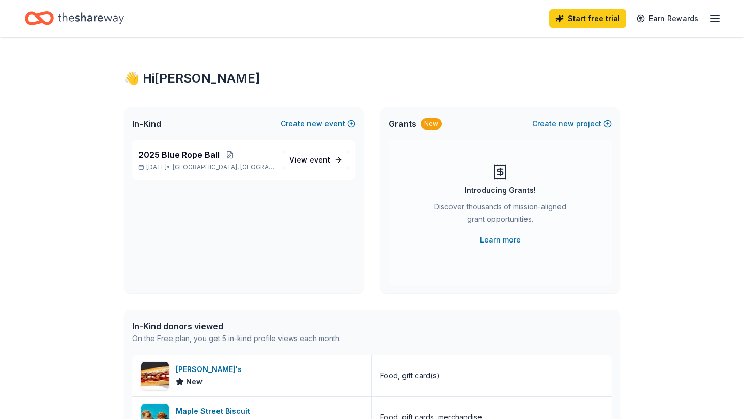
click at [64, 17] on icon "Home" at bounding box center [91, 18] width 66 height 21
click at [230, 163] on span "San Antonio, TX" at bounding box center [224, 167] width 102 height 8
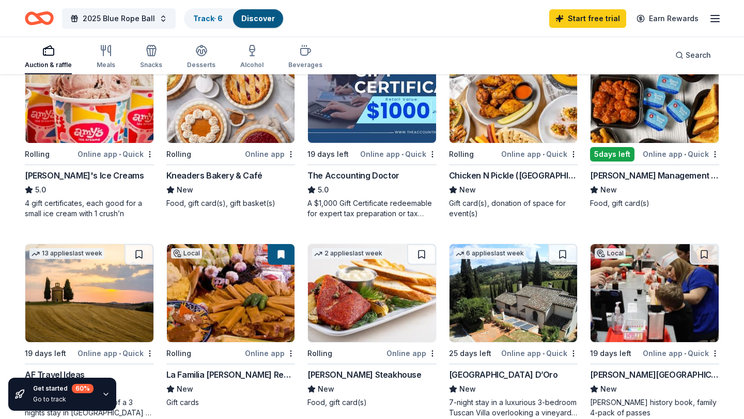
scroll to position [153, 0]
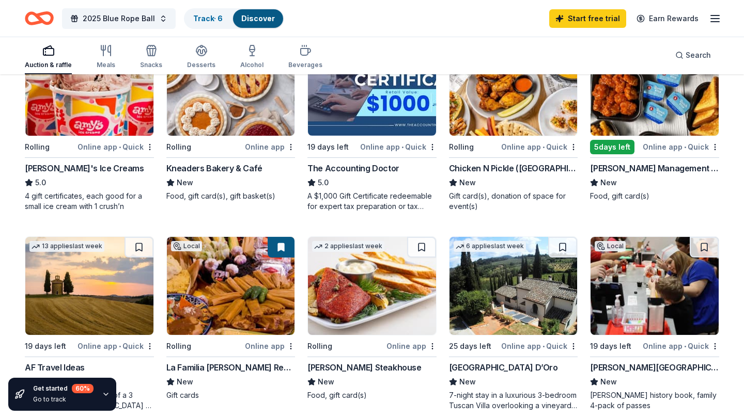
click at [366, 364] on div "[PERSON_NAME] Steakhouse" at bounding box center [364, 368] width 114 height 12
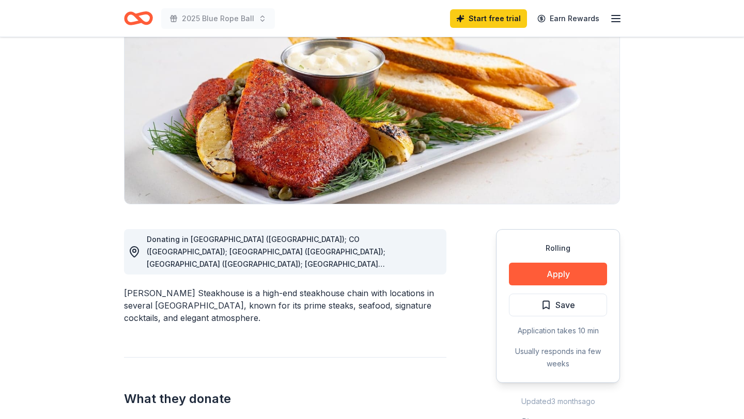
scroll to position [115, 0]
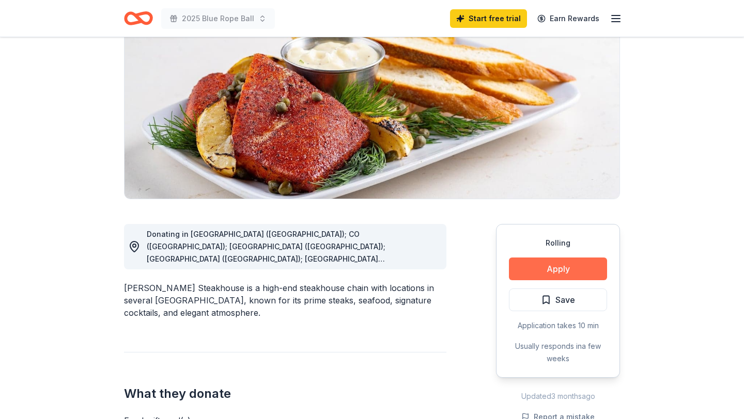
click at [553, 270] on button "Apply" at bounding box center [558, 269] width 98 height 23
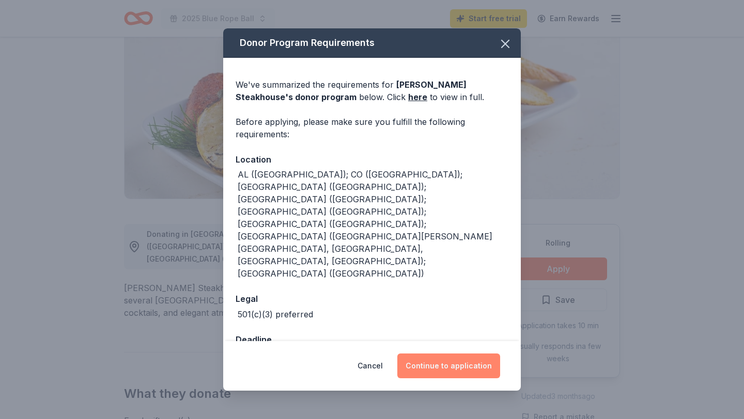
click at [481, 354] on button "Continue to application" at bounding box center [448, 366] width 103 height 25
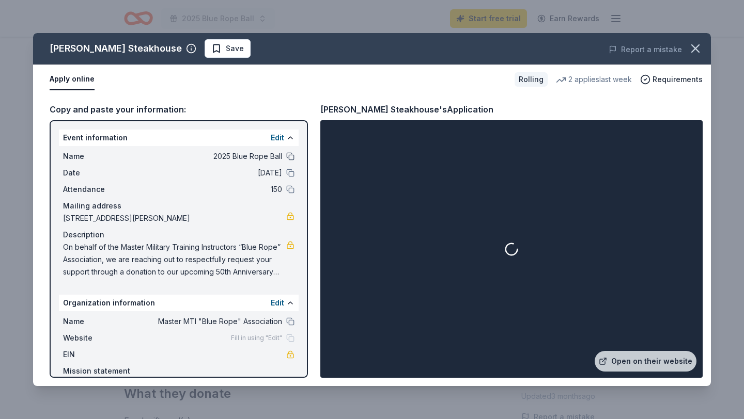
click at [291, 159] on button at bounding box center [290, 156] width 8 height 8
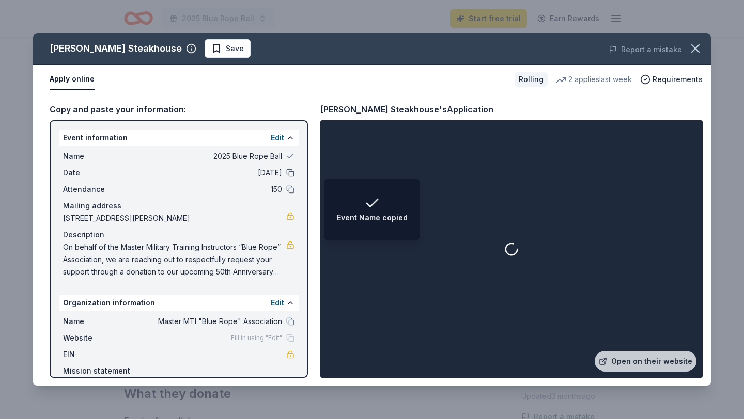
click at [291, 177] on button at bounding box center [290, 173] width 8 height 8
click at [291, 188] on button at bounding box center [290, 189] width 8 height 8
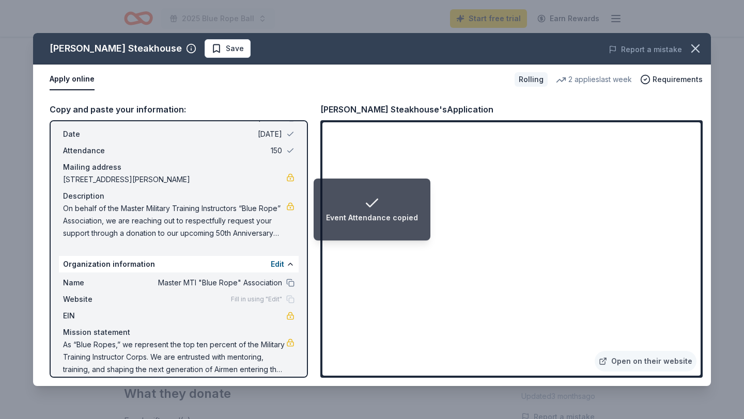
scroll to position [63, 0]
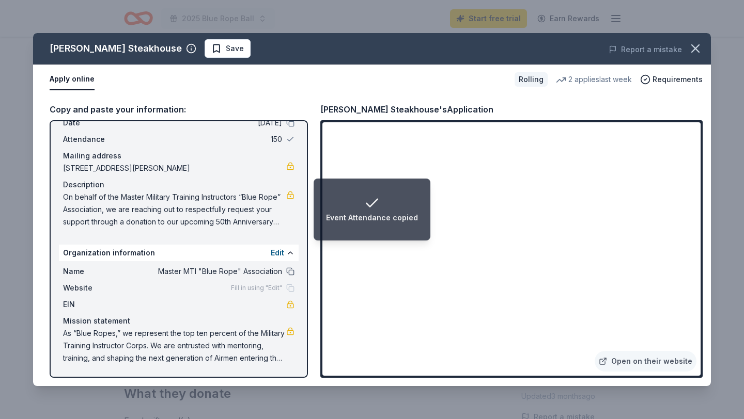
click at [289, 272] on button at bounding box center [290, 272] width 8 height 8
click at [289, 289] on div "Fill in using "Edit"" at bounding box center [263, 288] width 64 height 8
click at [646, 361] on link "Open on their website" at bounding box center [646, 361] width 102 height 21
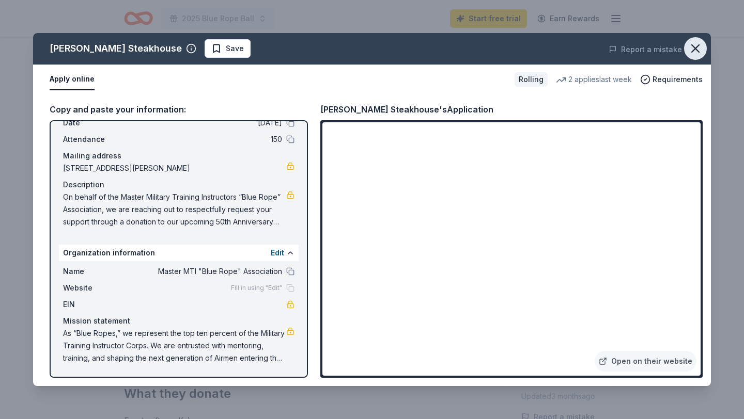
click at [689, 55] on icon "button" at bounding box center [695, 48] width 14 height 14
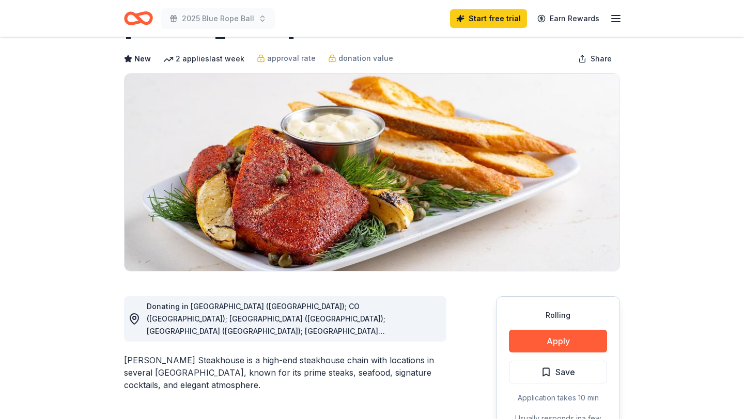
scroll to position [0, 0]
